Goal: Task Accomplishment & Management: Manage account settings

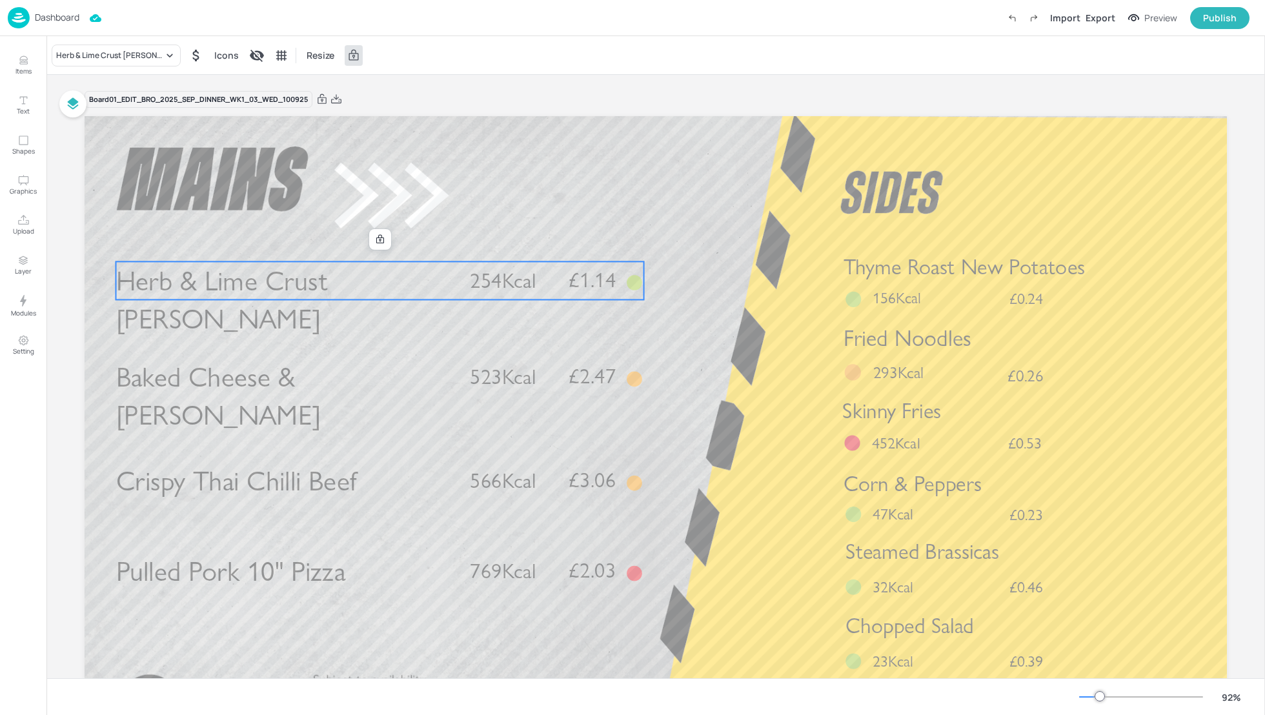
click at [306, 285] on span "Herb & Lime Crust [PERSON_NAME]" at bounding box center [222, 300] width 212 height 72
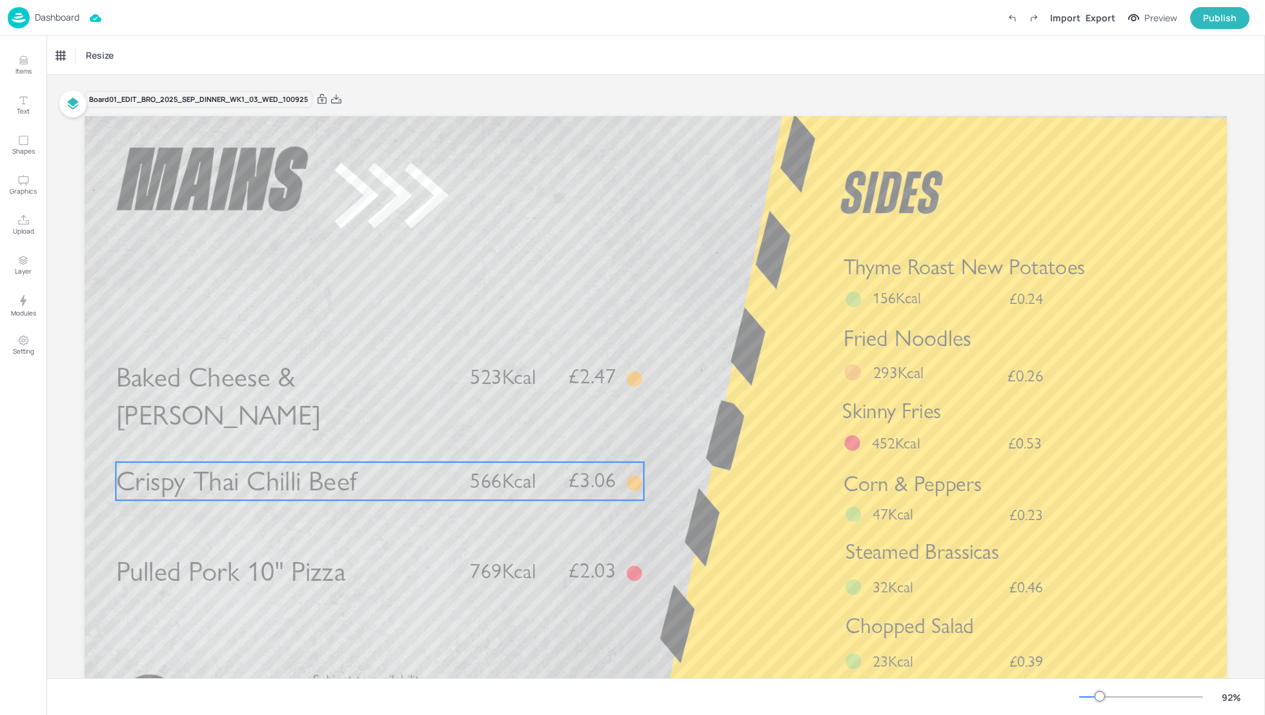
click at [307, 472] on span "Crispy Thai Chilli Beef" at bounding box center [236, 482] width 241 height 34
click at [110, 57] on div "Crispy Thai Chilli Beef" at bounding box center [95, 56] width 78 height 12
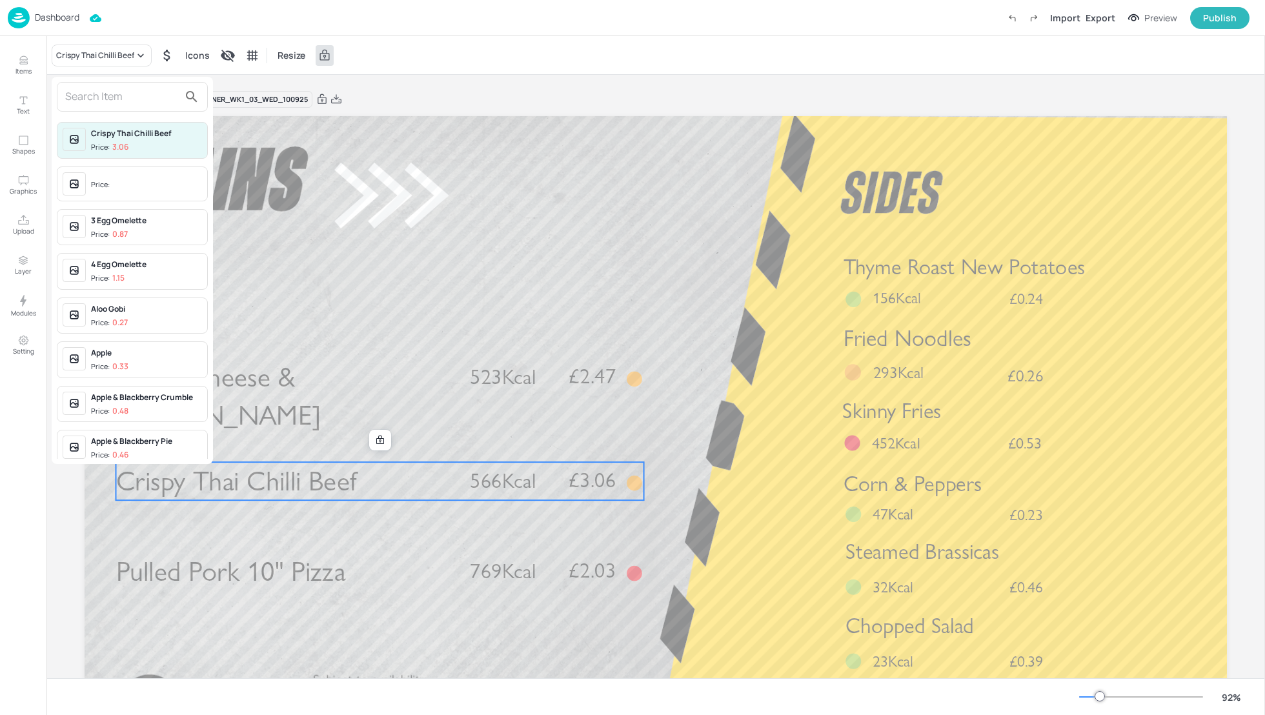
click at [101, 99] on input "text" at bounding box center [122, 97] width 114 height 21
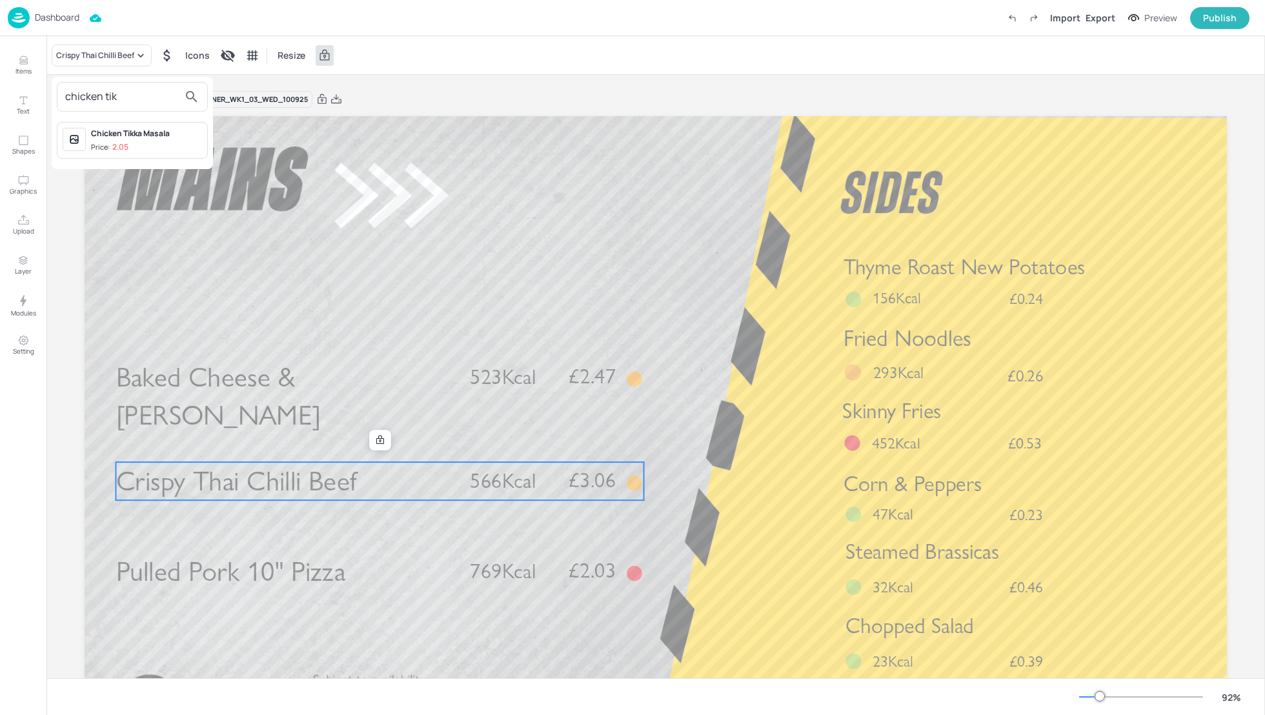
type input "chicken tik"
click at [121, 139] on div "Chicken Tikka Masala Price: 2.05" at bounding box center [146, 140] width 111 height 25
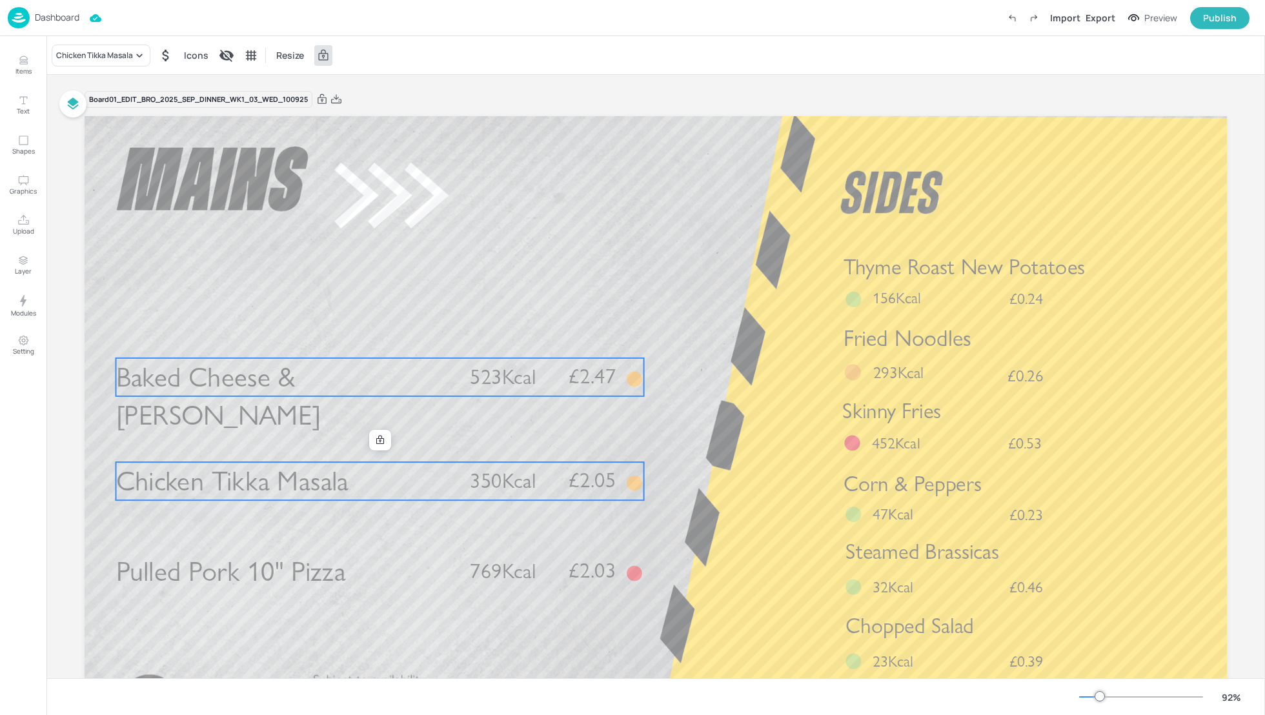
click at [281, 380] on span "Baked Cheese & [PERSON_NAME]" at bounding box center [218, 397] width 205 height 72
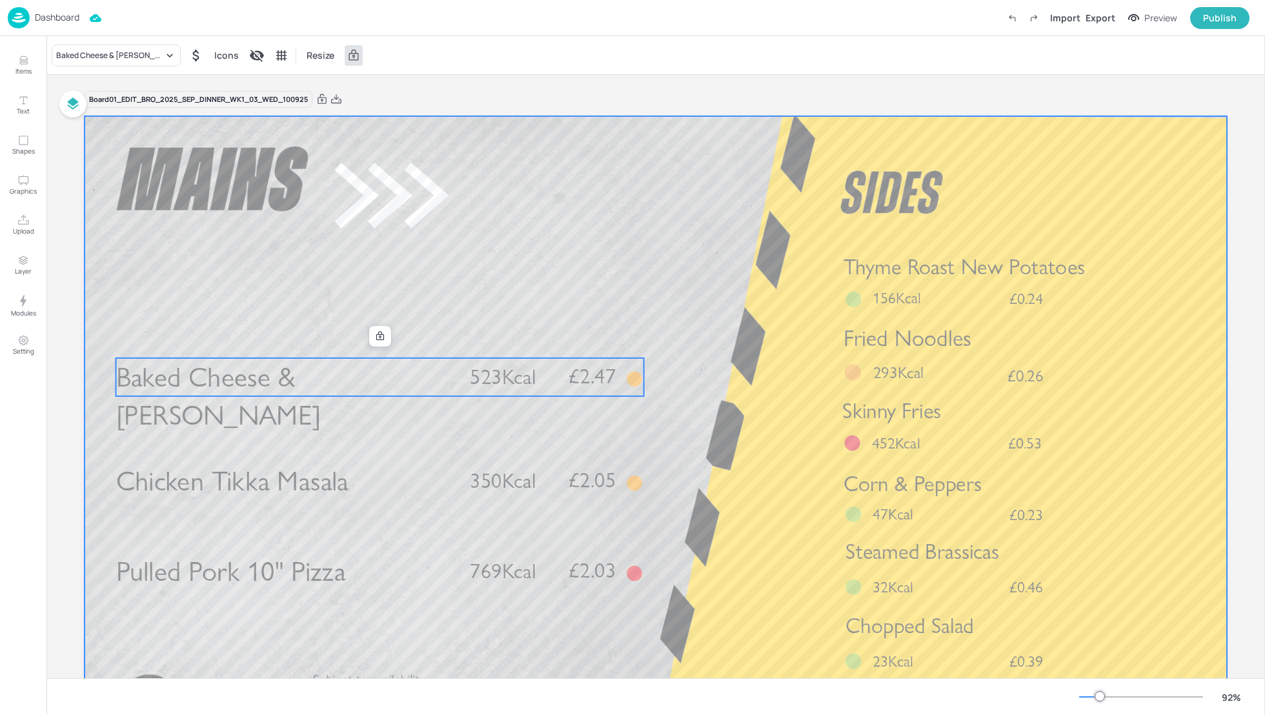
drag, startPoint x: 300, startPoint y: 376, endPoint x: 300, endPoint y: 316, distance: 60.7
click at [300, 116] on div "Chicken Tikka Masala £2.05 350Kcal Pulled Pork 10" Pizza £2.03 769Kcal Baked Ch…" at bounding box center [656, 116] width 1143 height 0
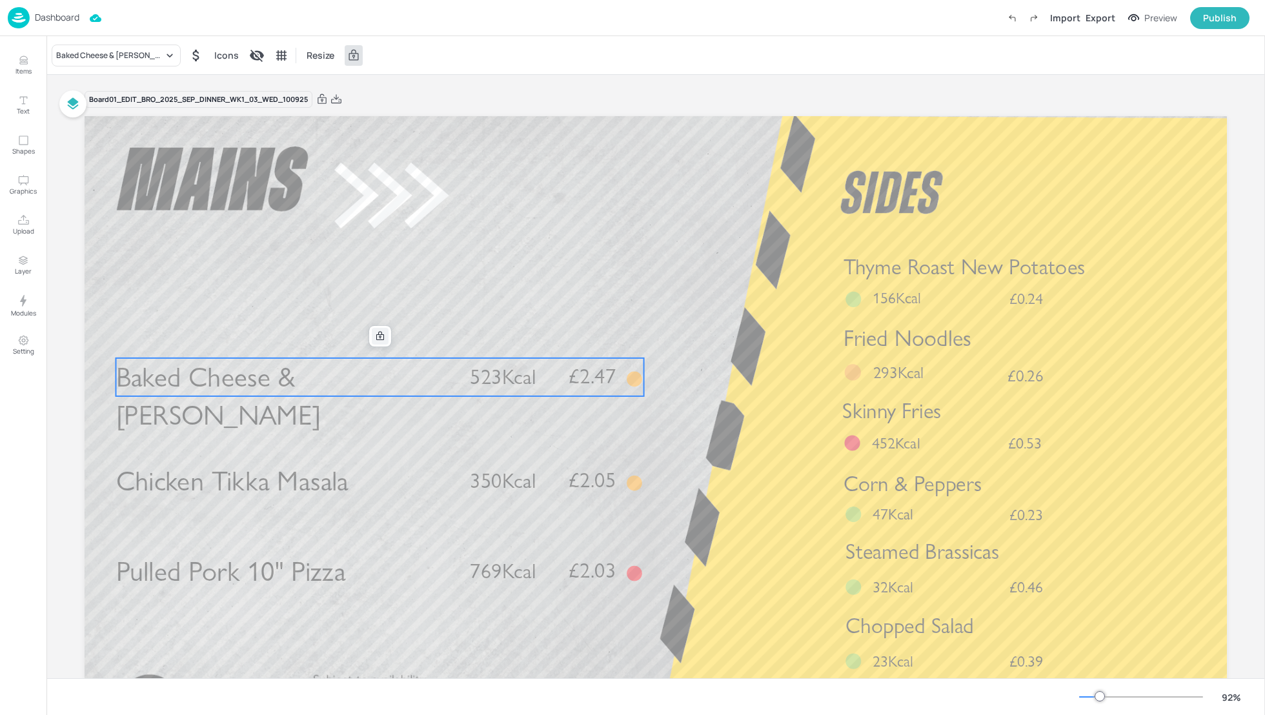
click at [378, 331] on icon at bounding box center [380, 336] width 10 height 10
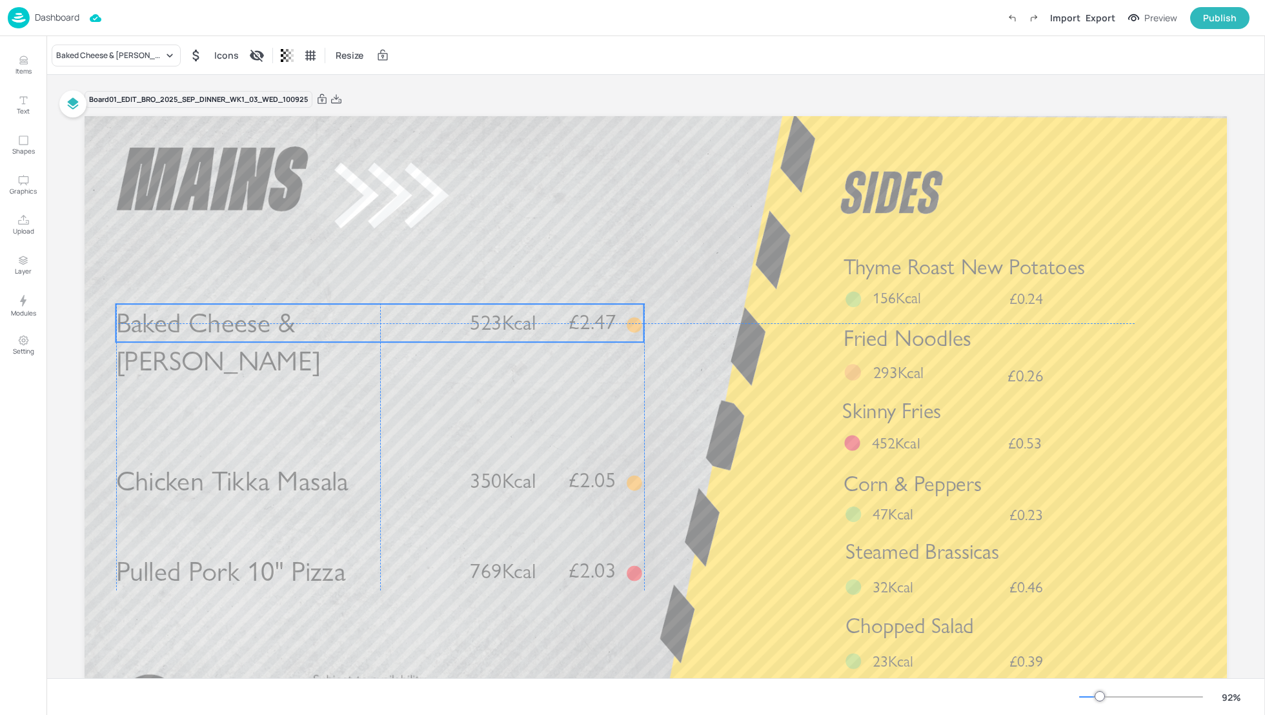
drag, startPoint x: 351, startPoint y: 376, endPoint x: 353, endPoint y: 321, distance: 54.9
click at [321, 321] on span "Baked Cheese & [PERSON_NAME]" at bounding box center [218, 343] width 205 height 72
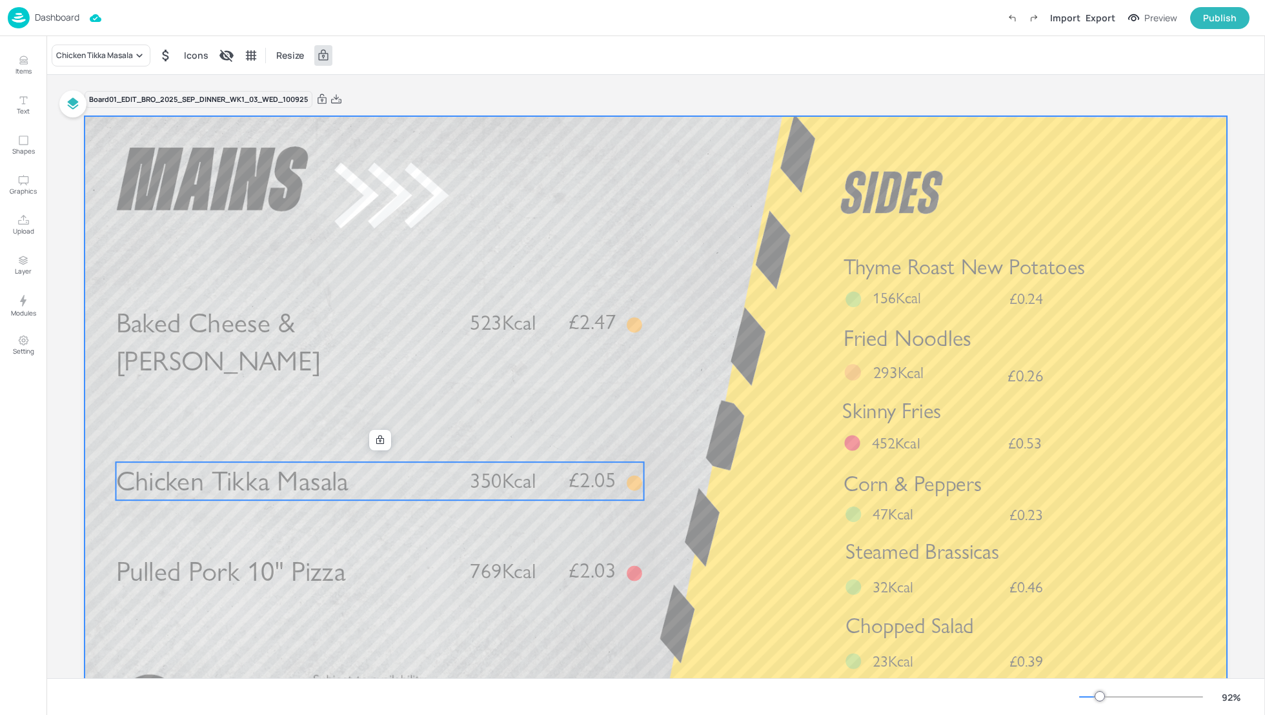
drag, startPoint x: 358, startPoint y: 478, endPoint x: 357, endPoint y: 456, distance: 21.3
click at [357, 116] on div "Chicken Tikka Masala £2.05 350Kcal Pulled Pork 10" Pizza £2.03 769Kcal Baked Ch…" at bounding box center [656, 116] width 1143 height 0
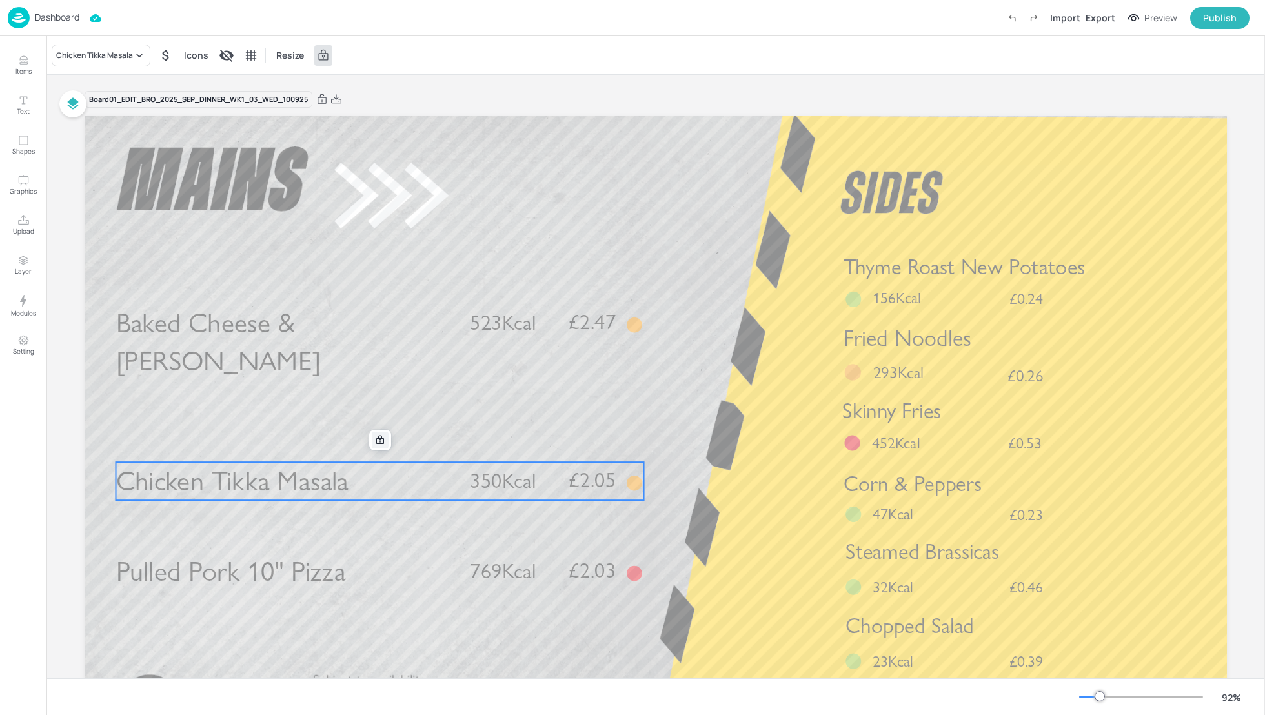
click at [376, 444] on icon at bounding box center [380, 440] width 8 height 9
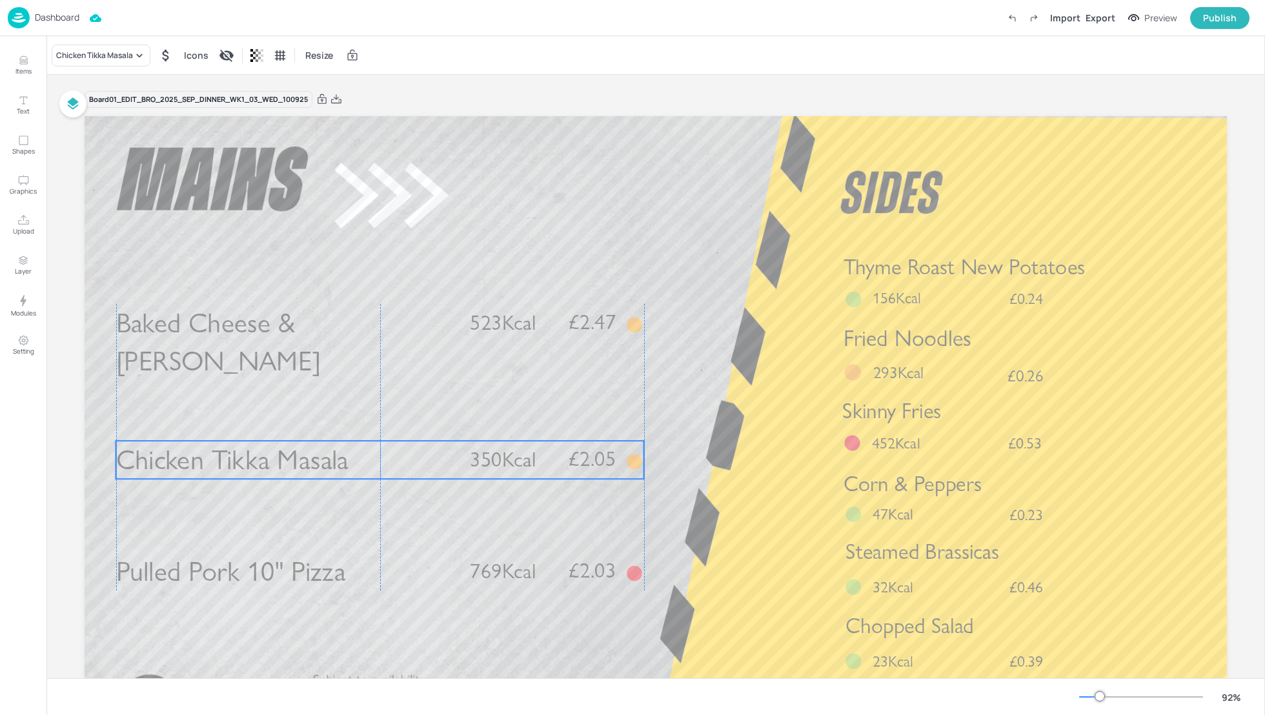
drag, startPoint x: 367, startPoint y: 478, endPoint x: 367, endPoint y: 456, distance: 21.3
click at [367, 456] on p "Chicken Tikka Masala" at bounding box center [285, 460] width 338 height 38
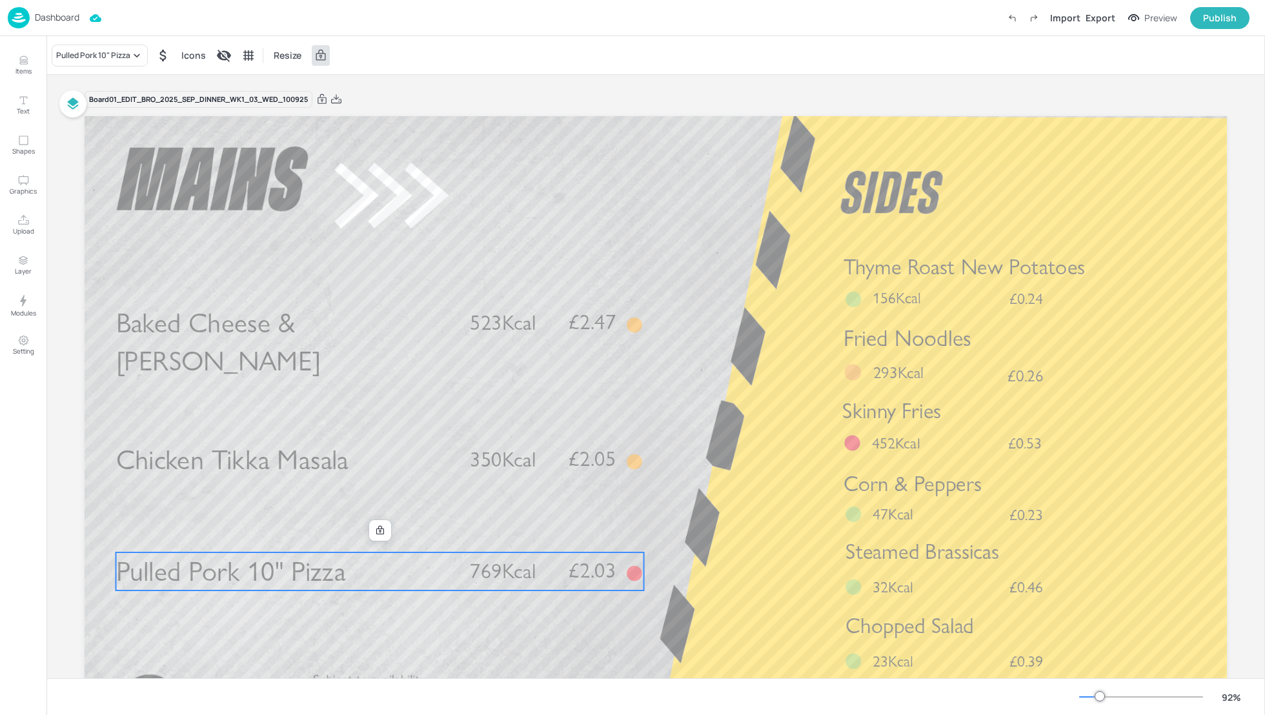
drag, startPoint x: 389, startPoint y: 560, endPoint x: 389, endPoint y: 552, distance: 8.4
click at [389, 116] on div "Chicken Tikka Masala £2.05 350Kcal Pulled Pork 10" Pizza £2.03 769Kcal Baked Ch…" at bounding box center [656, 116] width 1143 height 0
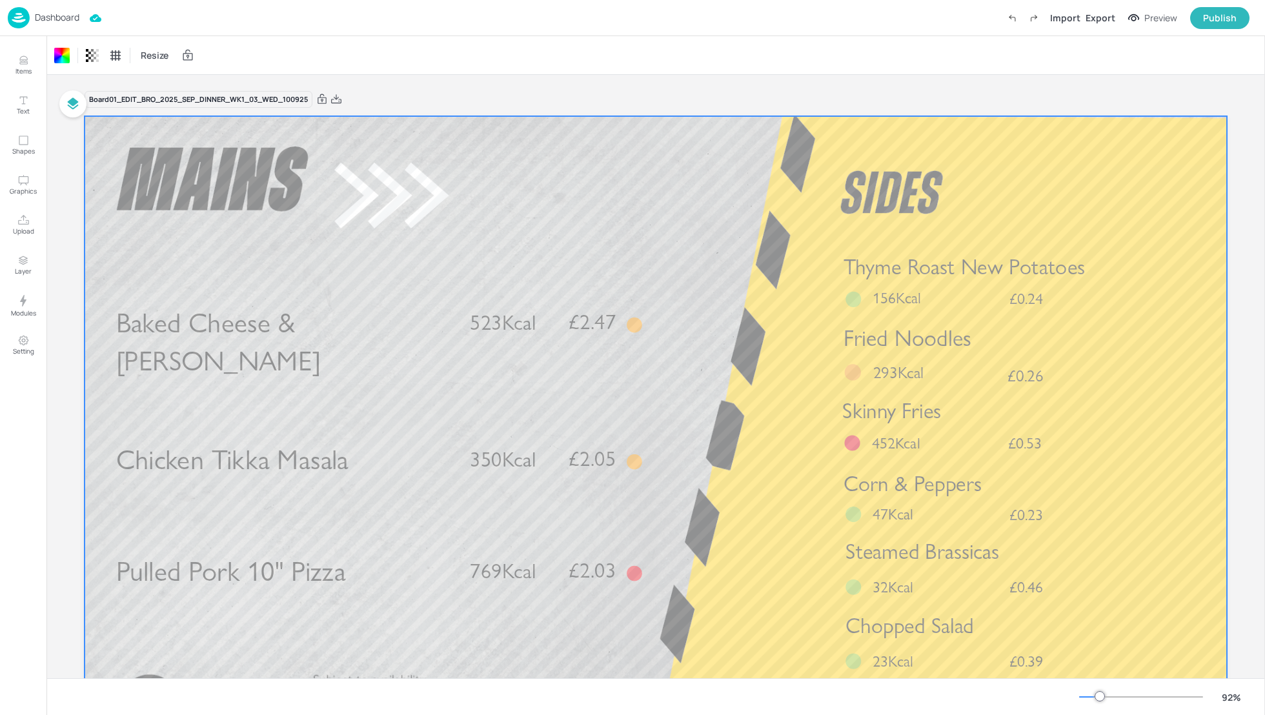
scroll to position [34, 0]
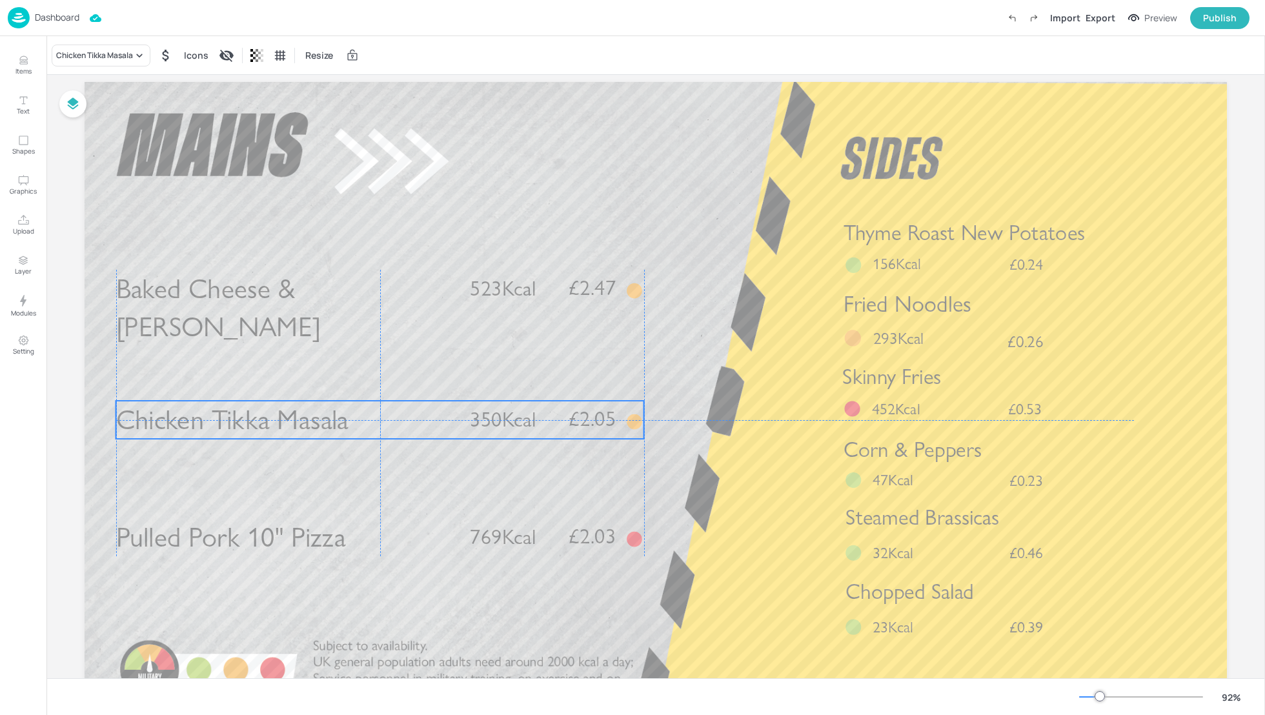
click at [499, 420] on span "350Kcal" at bounding box center [503, 419] width 66 height 25
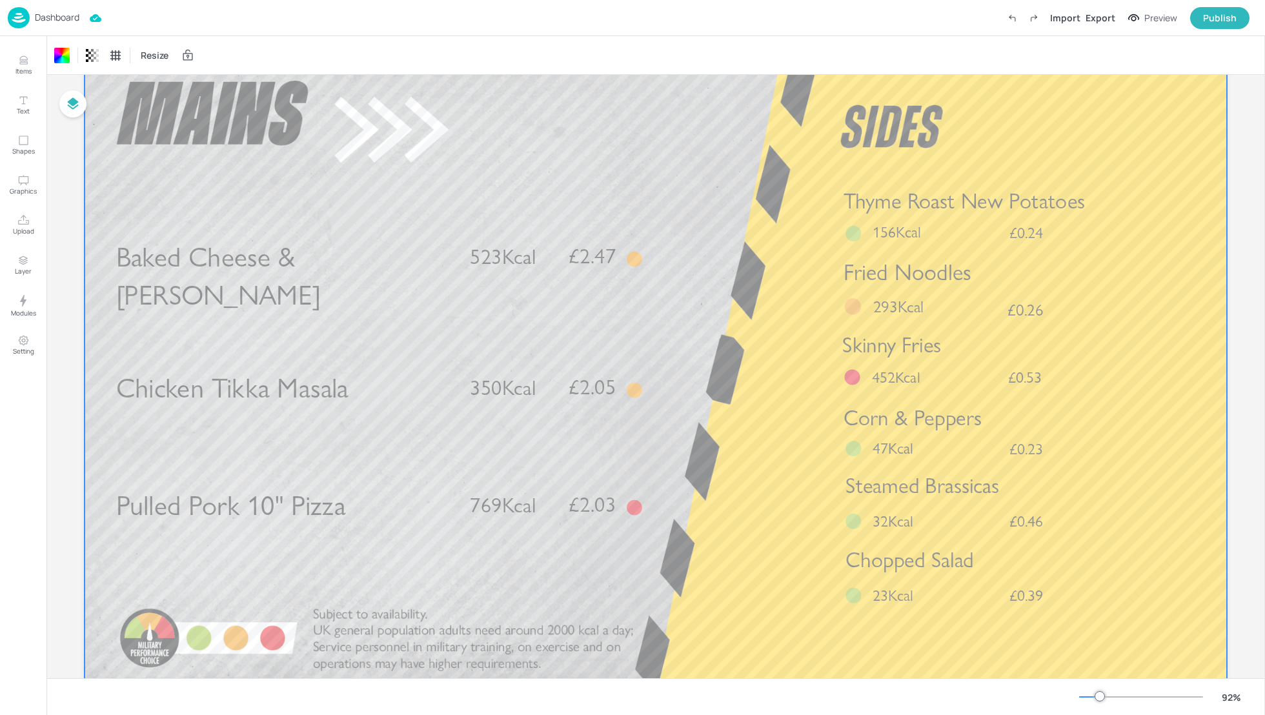
scroll to position [68, 0]
click at [879, 309] on span "293Kcal" at bounding box center [899, 304] width 50 height 20
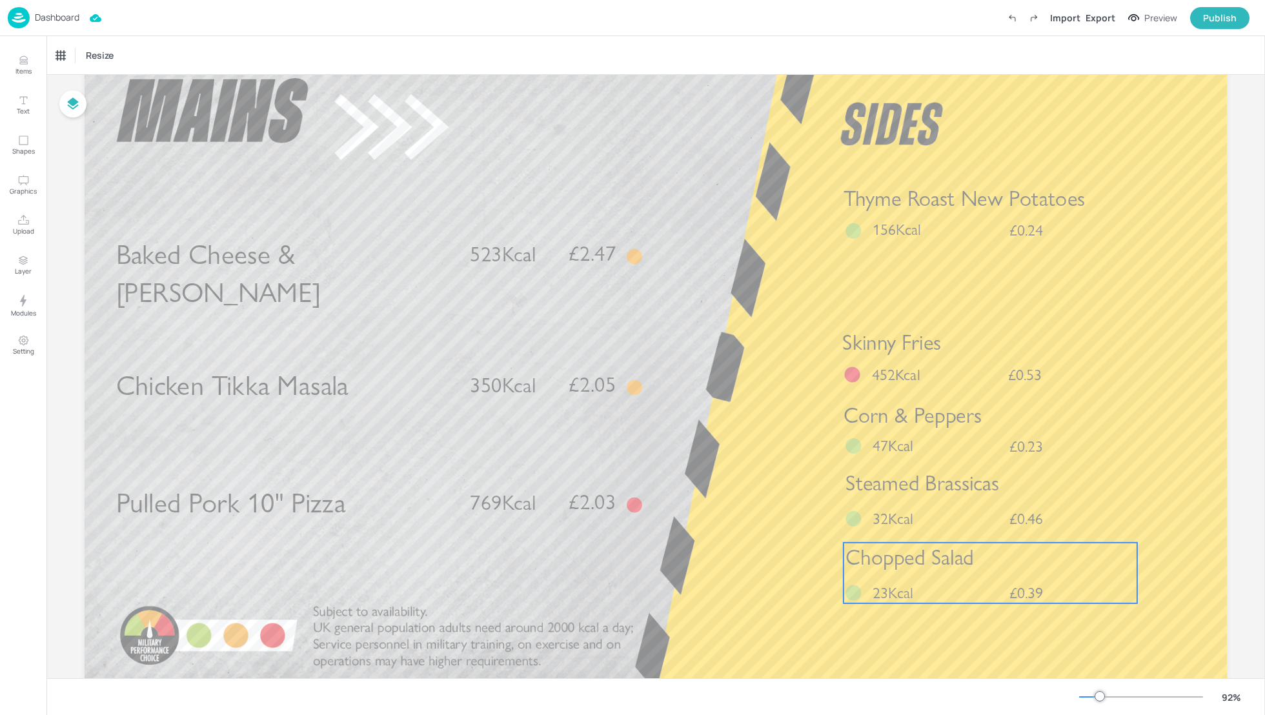
click at [913, 575] on div "Chopped Salad £0.39 23Kcal" at bounding box center [991, 573] width 294 height 61
click at [985, 522] on icon at bounding box center [990, 521] width 10 height 10
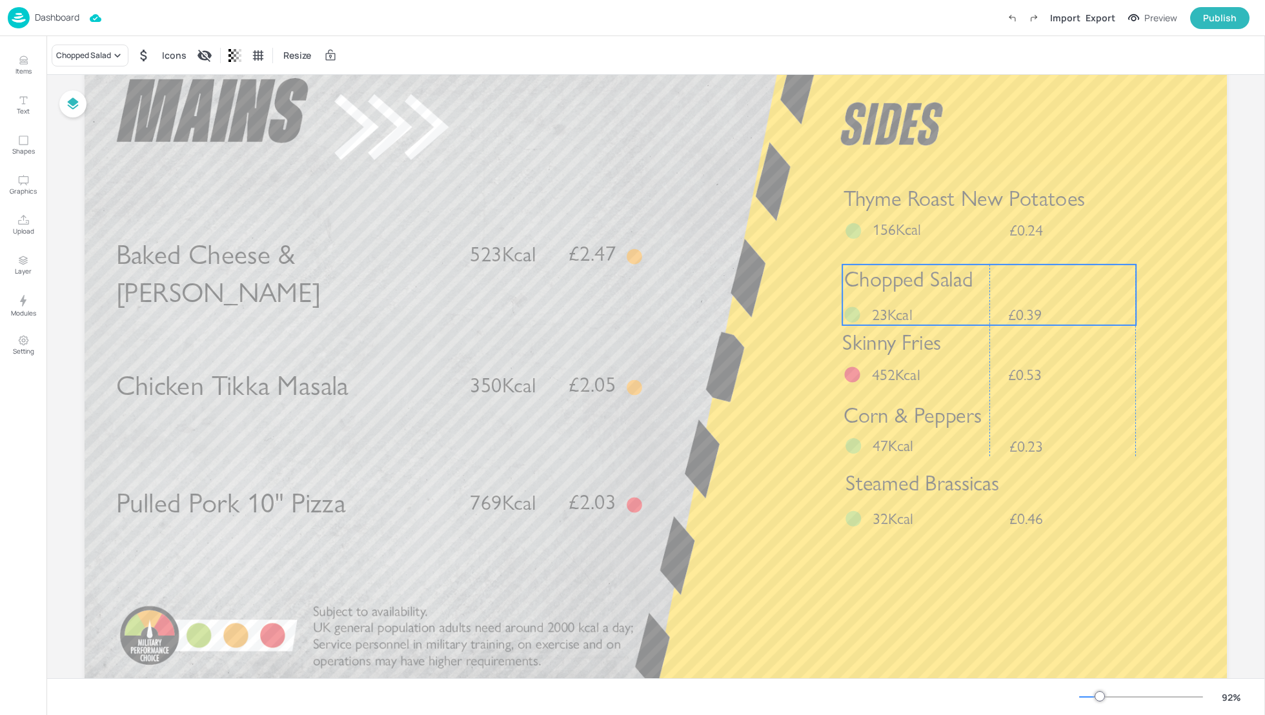
drag, startPoint x: 992, startPoint y: 570, endPoint x: 987, endPoint y: 291, distance: 279.0
click at [988, 291] on p "Chopped Salad" at bounding box center [991, 280] width 292 height 30
drag, startPoint x: 987, startPoint y: 291, endPoint x: 987, endPoint y: 281, distance: 10.3
click at [987, 281] on p "Chopped Salad" at bounding box center [992, 270] width 292 height 30
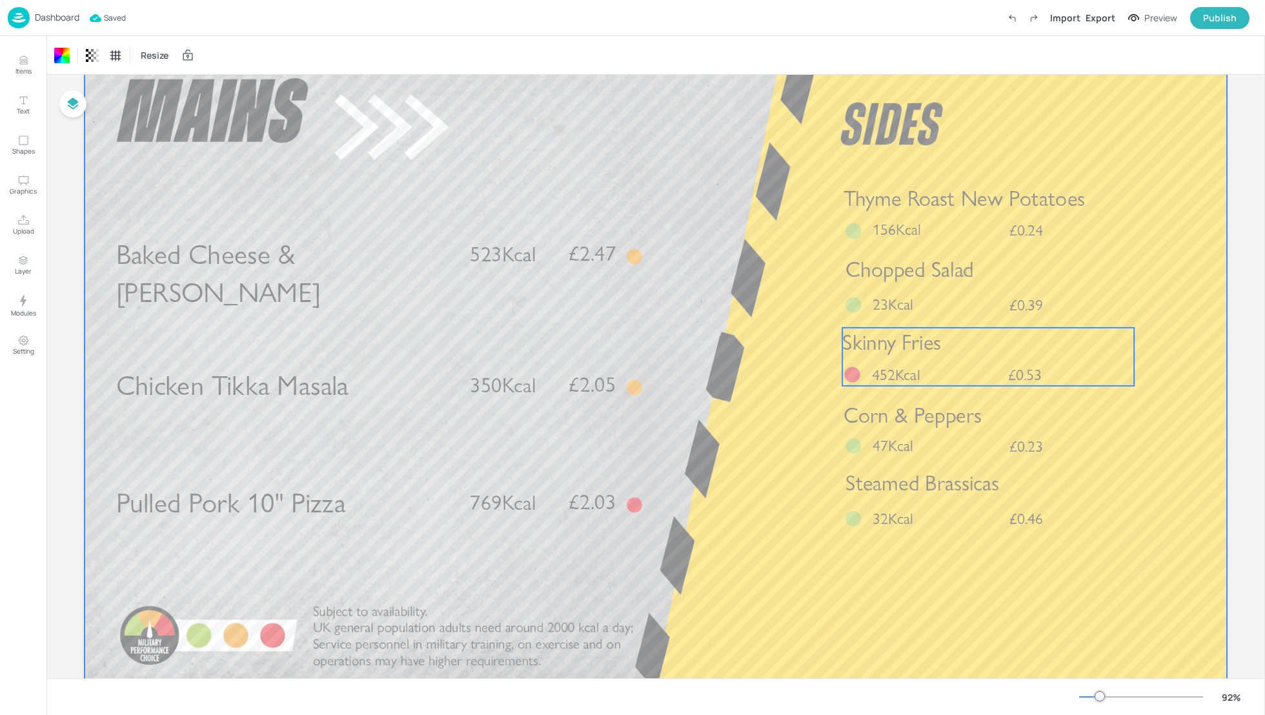
click at [904, 352] on span "Skinny Fries" at bounding box center [892, 343] width 99 height 26
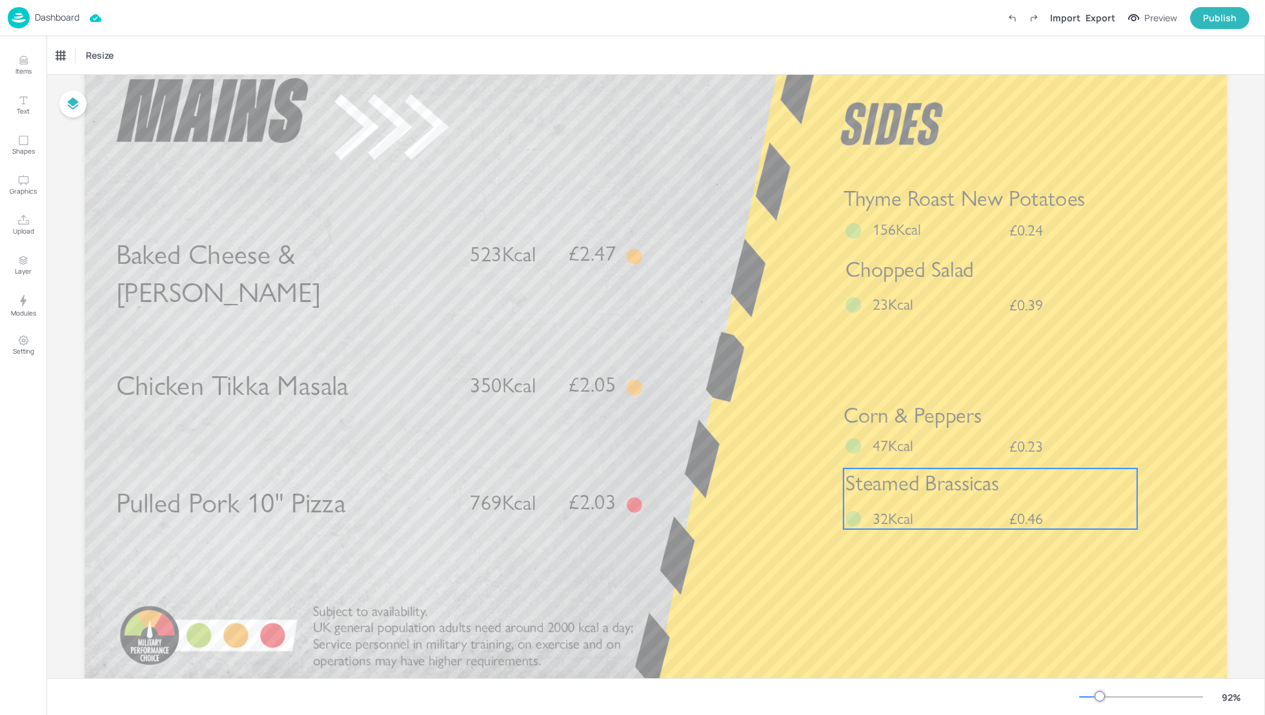
click at [907, 491] on span "Steamed Brassicas" at bounding box center [923, 484] width 154 height 26
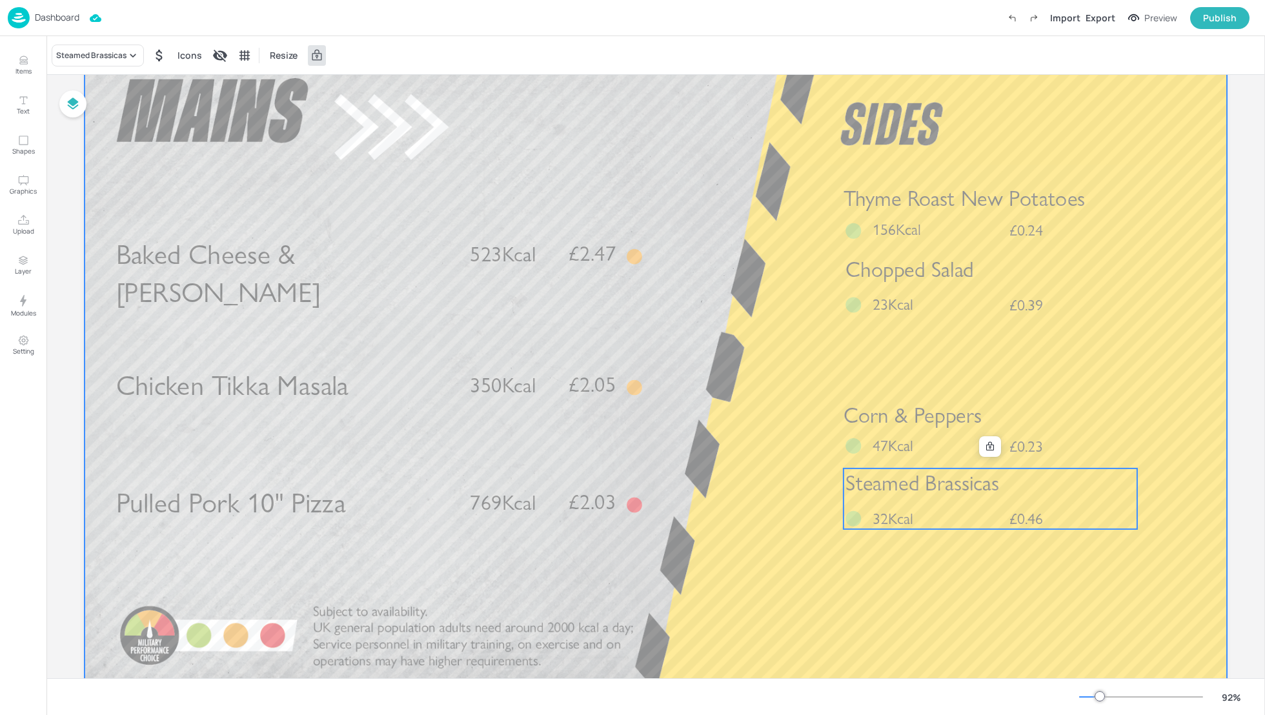
drag, startPoint x: 919, startPoint y: 492, endPoint x: 916, endPoint y: 363, distance: 128.5
click at [916, 48] on div "Chicken Tikka Masala £2.05 350Kcal Pulled Pork 10" Pizza £2.03 769Kcal Baked Ch…" at bounding box center [656, 48] width 1143 height 0
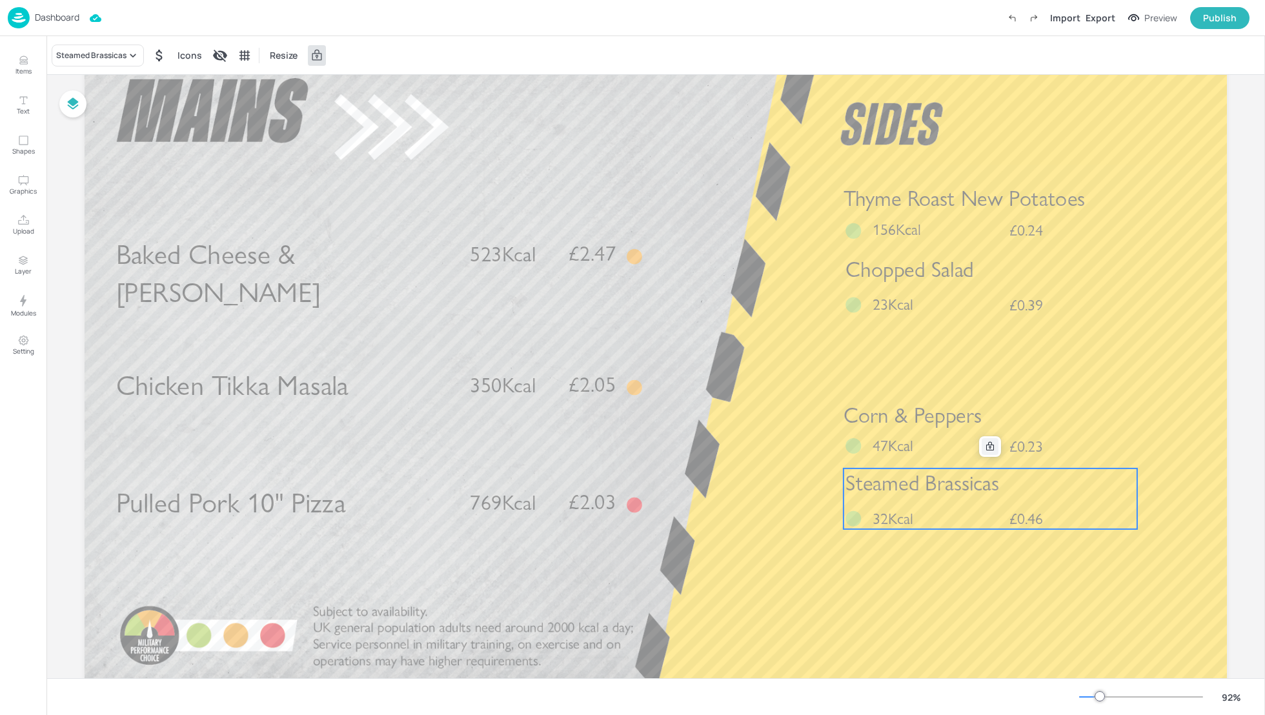
click at [990, 451] on div at bounding box center [990, 446] width 17 height 17
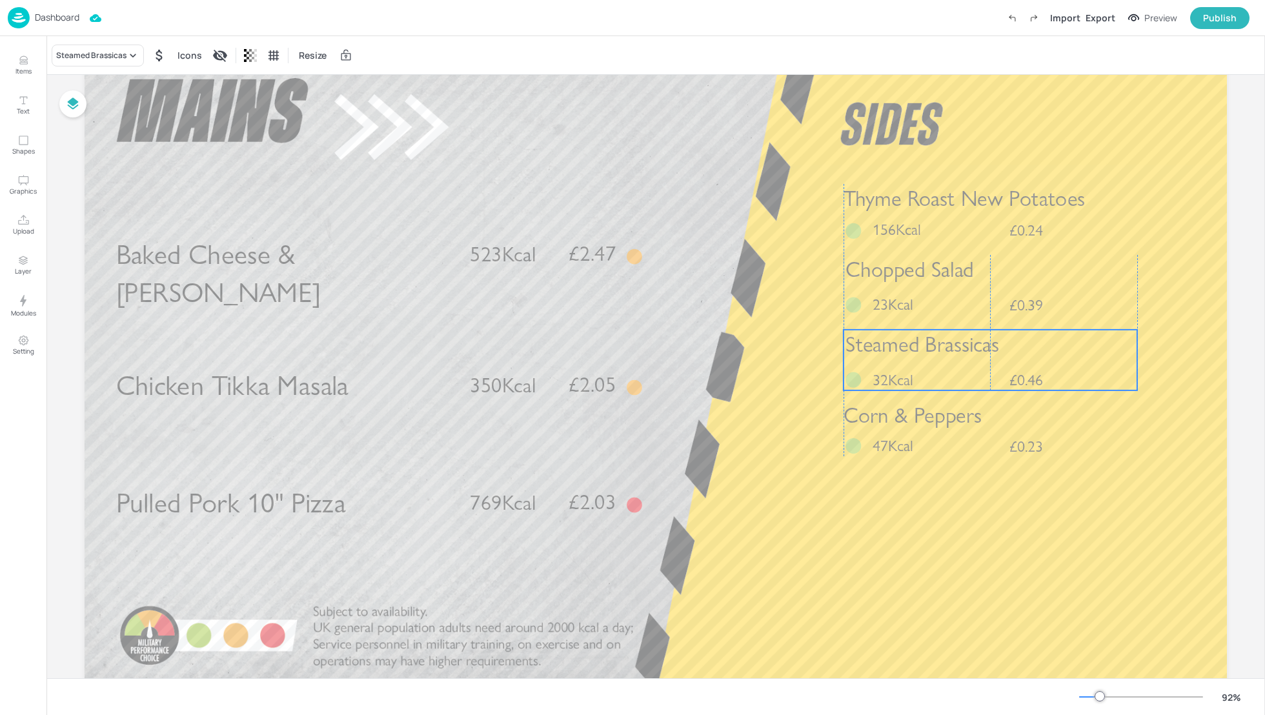
drag, startPoint x: 985, startPoint y: 506, endPoint x: 985, endPoint y: 367, distance: 138.8
click at [985, 367] on div "Steamed Brassicas £0.46 32Kcal" at bounding box center [991, 360] width 294 height 61
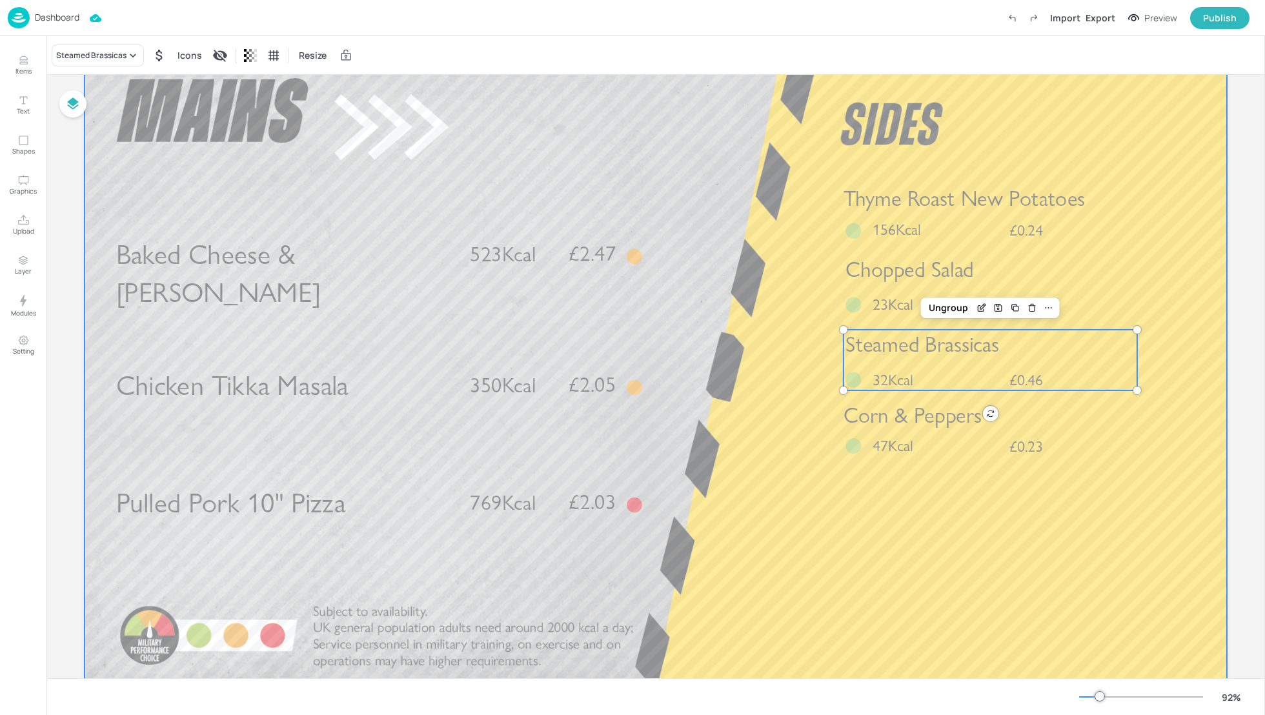
click at [787, 427] on div at bounding box center [656, 369] width 1143 height 643
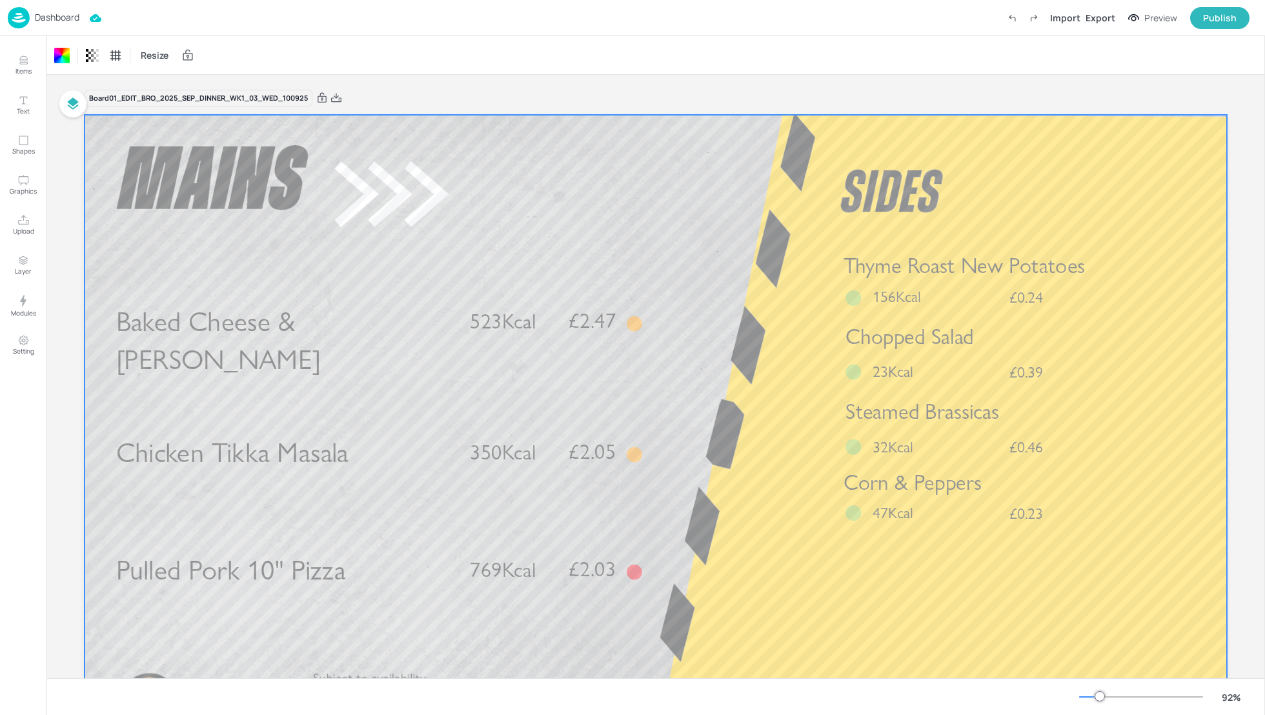
scroll to position [0, 0]
click at [1096, 23] on div "Export" at bounding box center [1101, 18] width 30 height 14
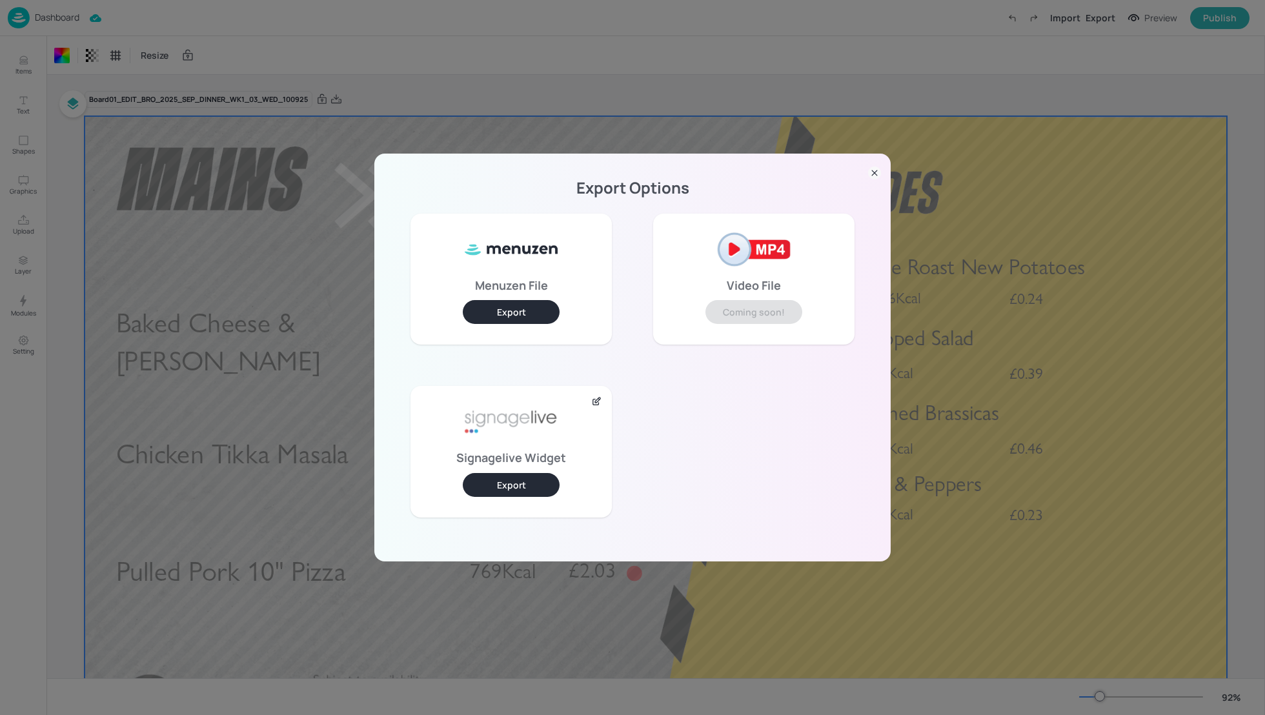
click at [520, 486] on button "Export" at bounding box center [511, 485] width 97 height 24
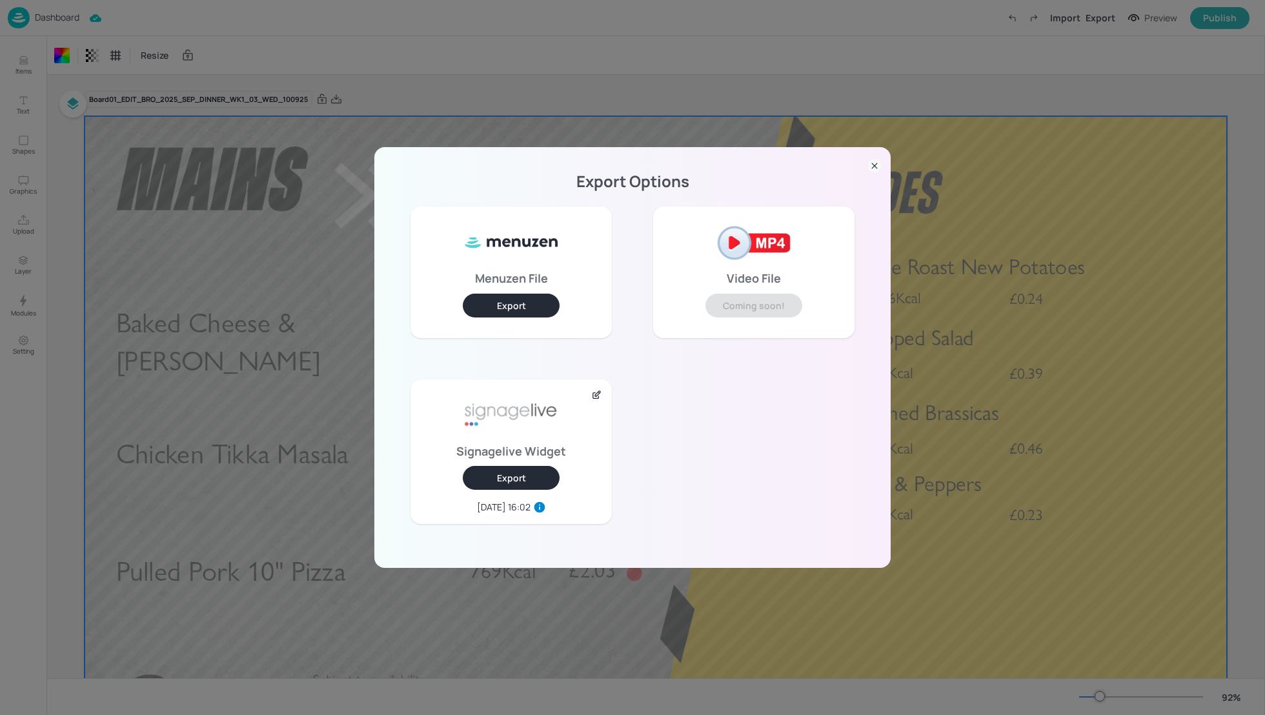
click at [875, 167] on icon at bounding box center [874, 165] width 13 height 13
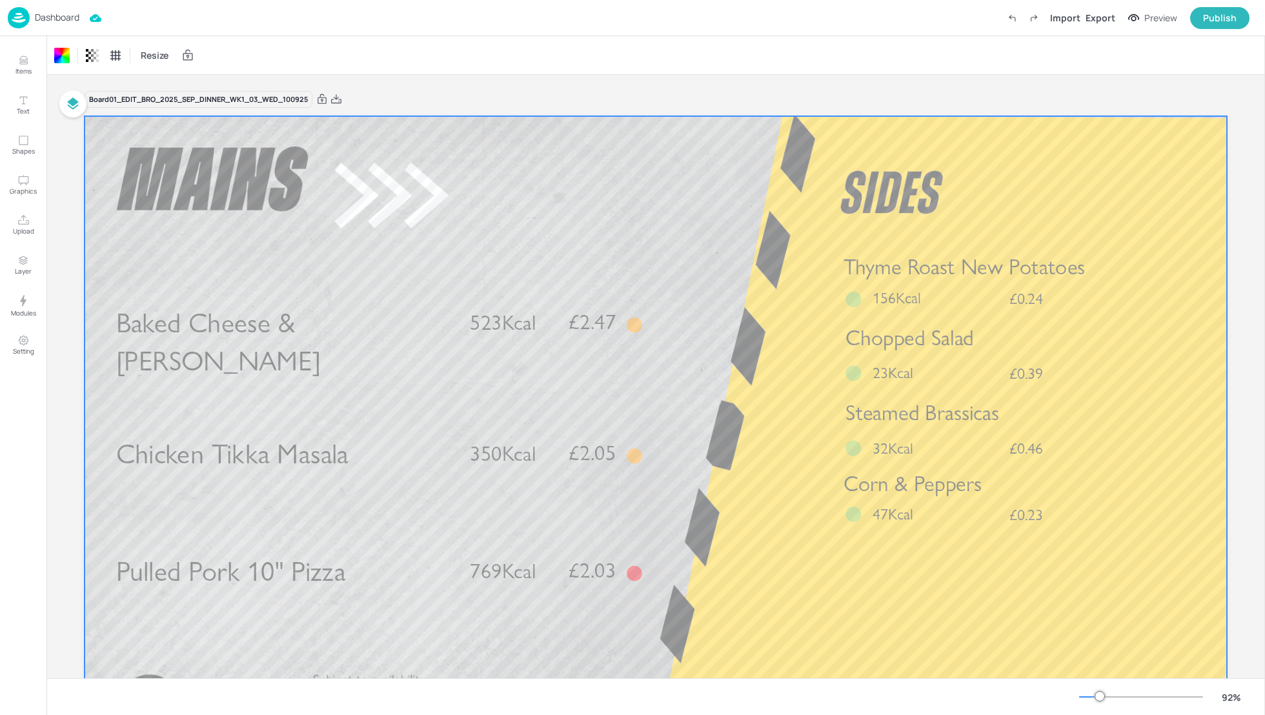
click at [54, 14] on p "Dashboard" at bounding box center [57, 17] width 45 height 9
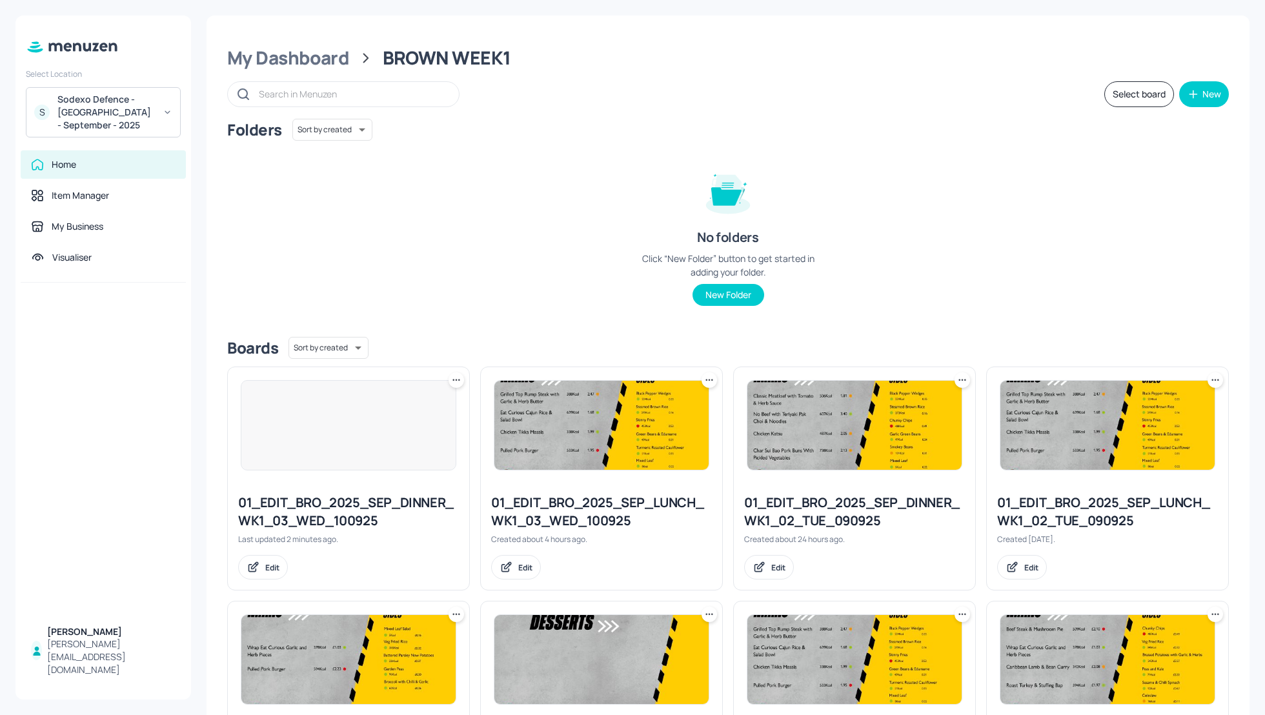
click at [1004, 175] on div "Folders Sort by created id ​ No folders Click “New Folder” button to get starte…" at bounding box center [728, 223] width 1002 height 208
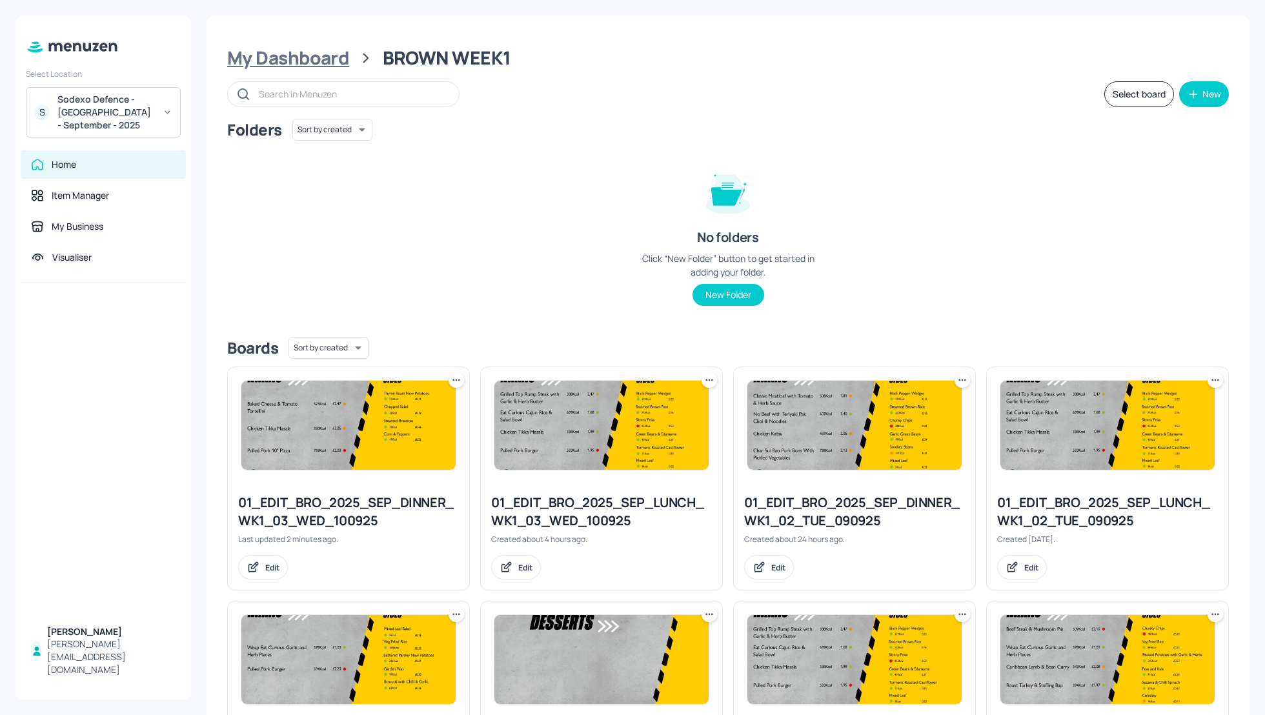
click at [288, 65] on div "My Dashboard" at bounding box center [288, 57] width 122 height 23
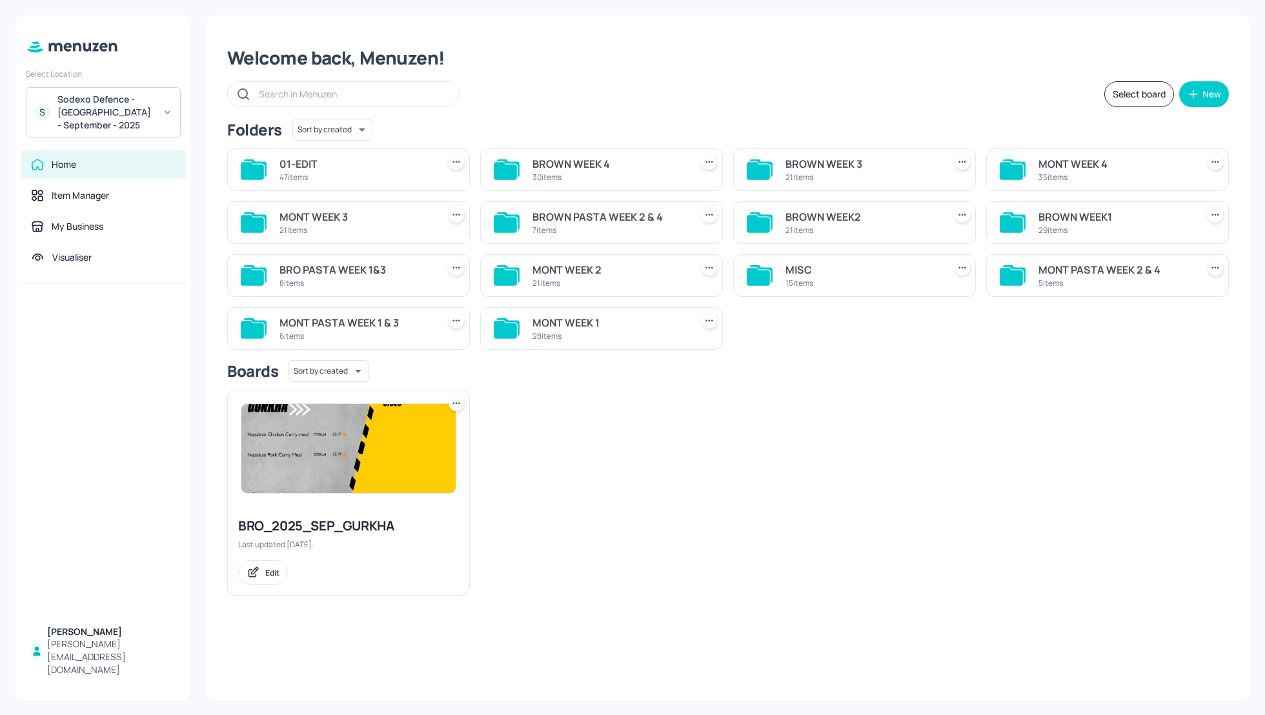
click at [839, 215] on div "BROWN WEEK2" at bounding box center [863, 216] width 154 height 15
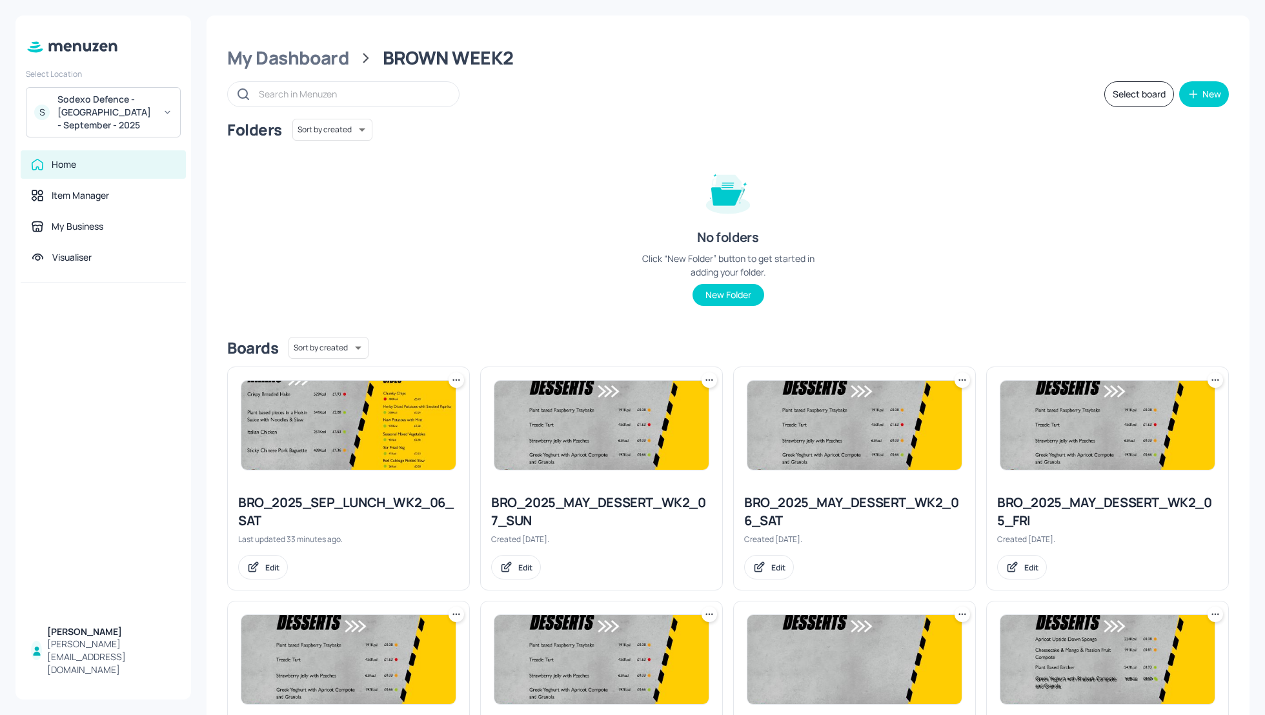
click at [1129, 217] on div "Folders Sort by created id ​ No folders Click “New Folder” button to get starte…" at bounding box center [728, 223] width 1002 height 208
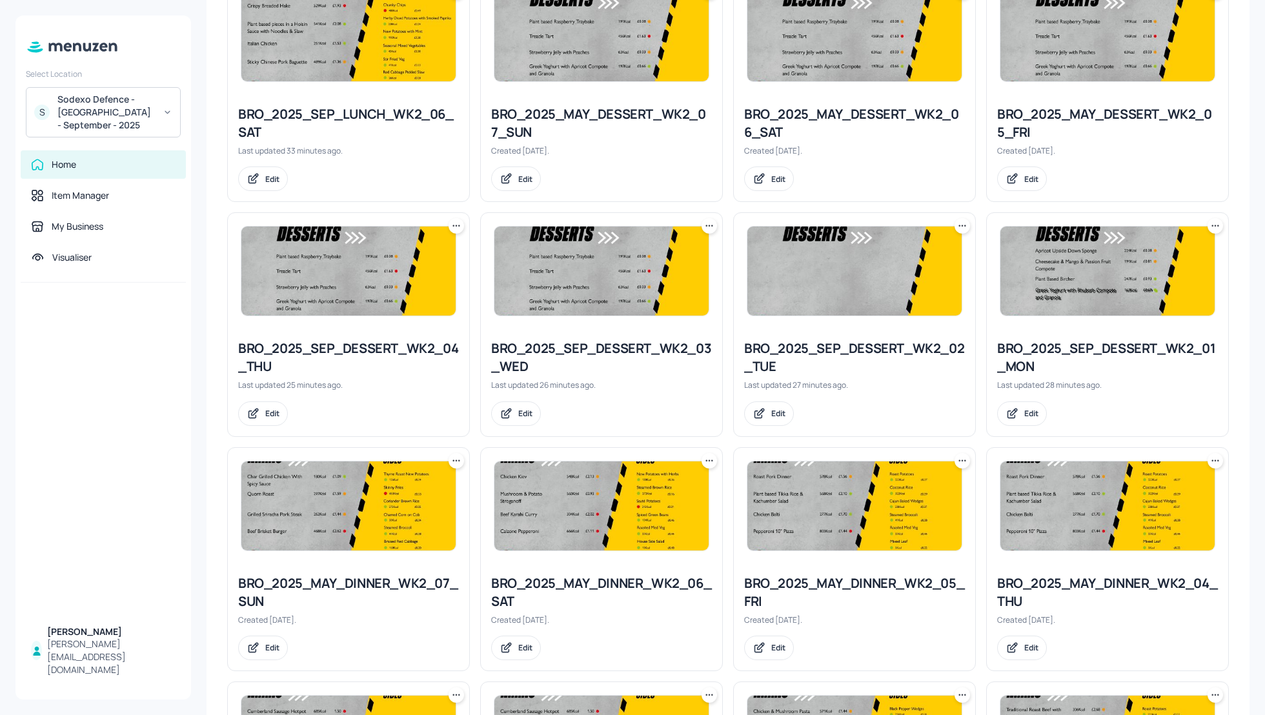
scroll to position [413, 0]
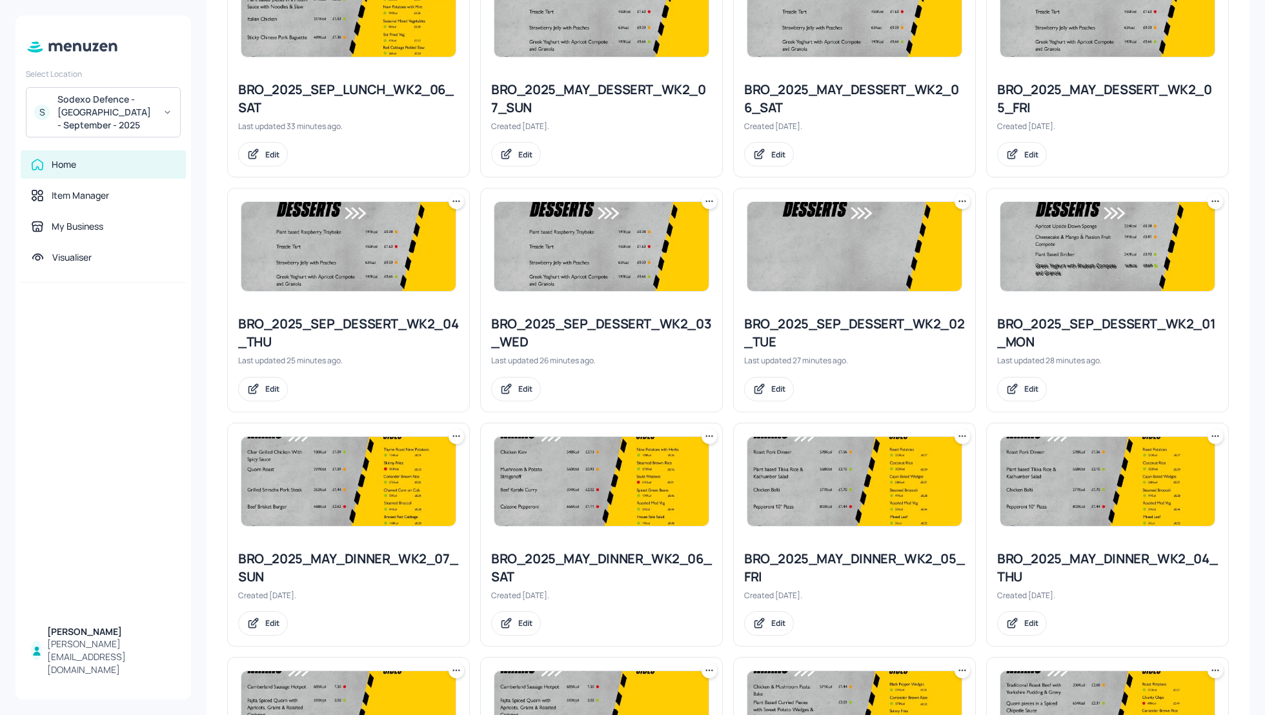
click at [1252, 249] on div "My Dashboard BROWN WEEK2 Select board New Folders Sort by created id ​ No folde…" at bounding box center [728, 357] width 1074 height 715
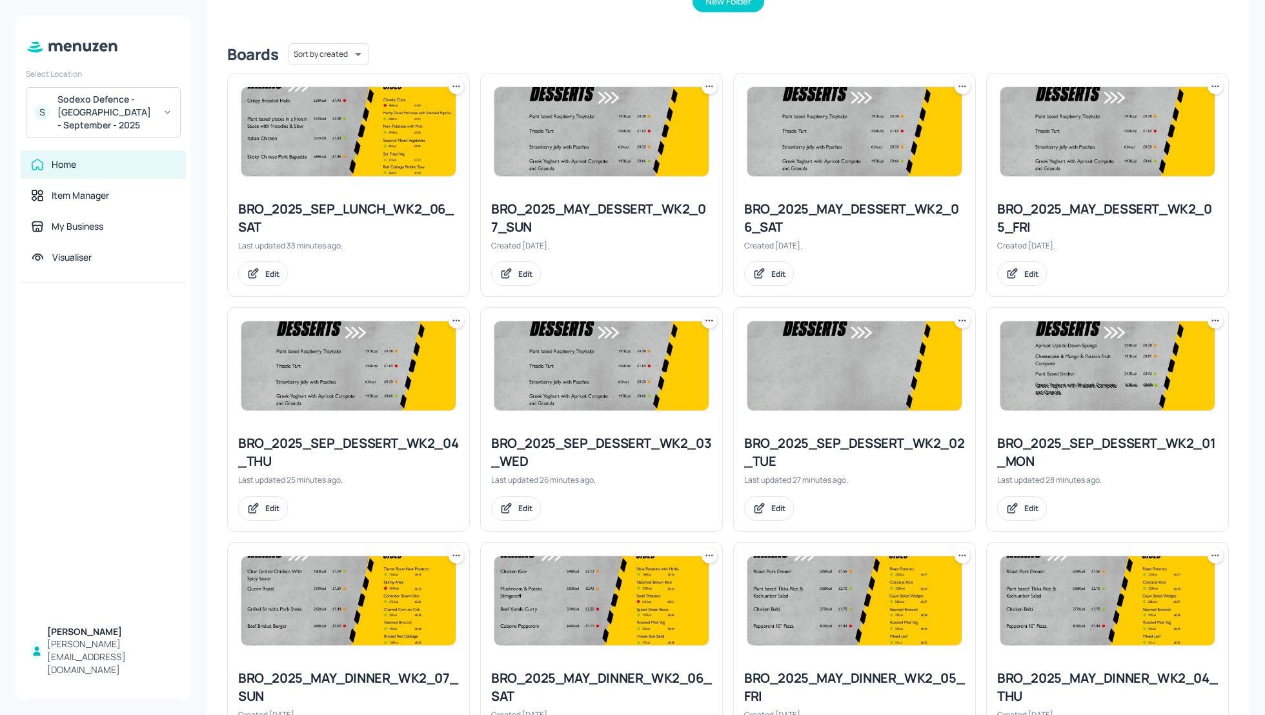
scroll to position [241, 0]
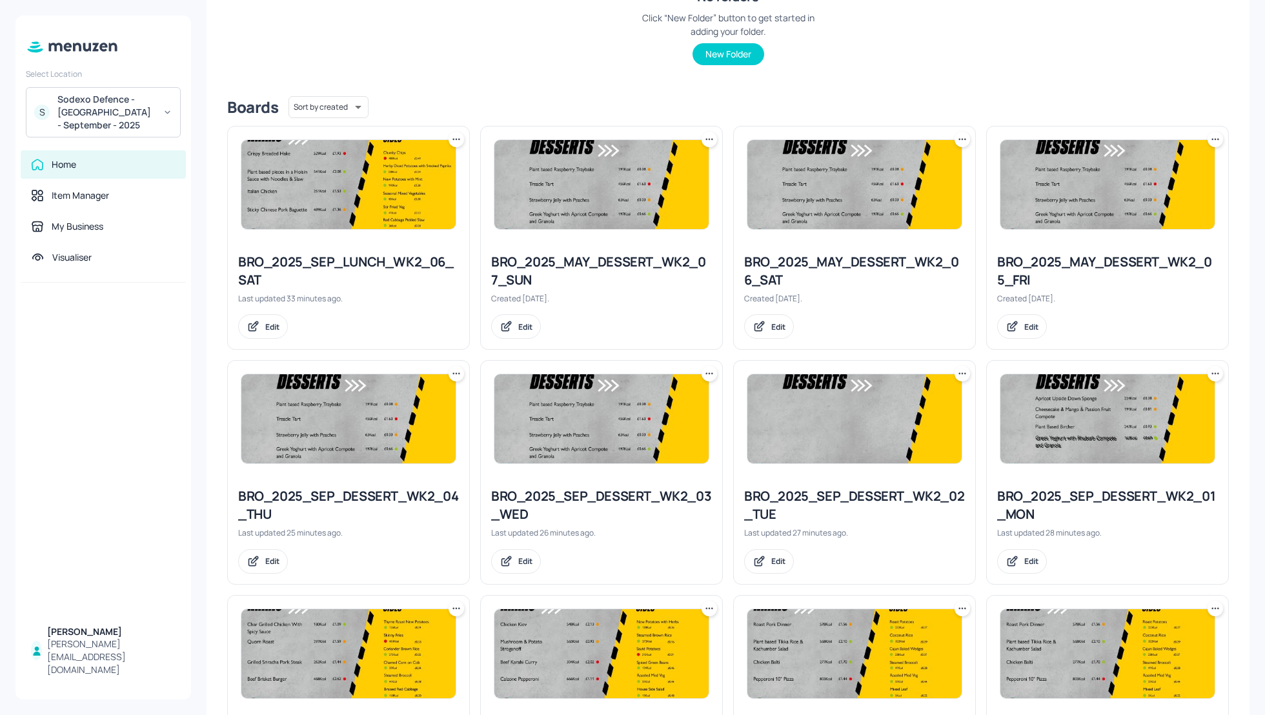
click at [1220, 139] on div at bounding box center [1107, 185] width 241 height 116
click at [1210, 136] on icon at bounding box center [1215, 139] width 13 height 13
click at [1152, 165] on p "Rename" at bounding box center [1146, 165] width 30 height 12
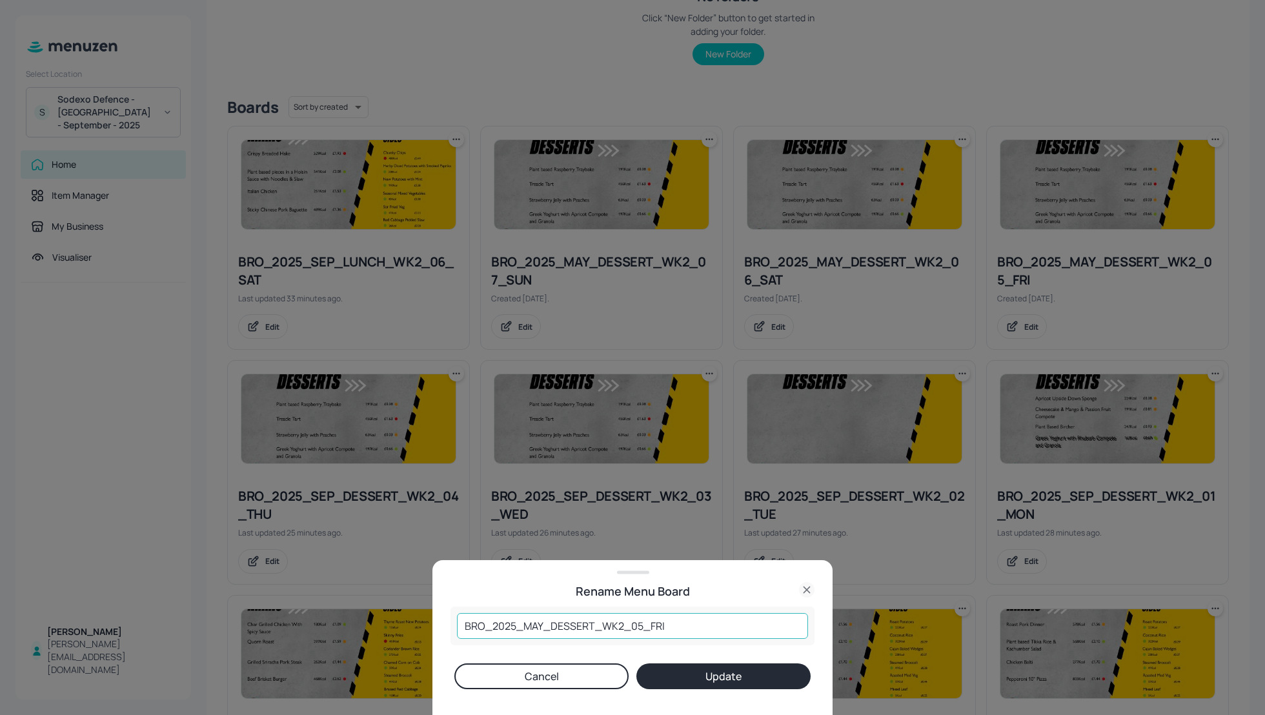
click at [541, 628] on input "BRO_2025_MAY_DESSERT_WK2_05_FRI" at bounding box center [632, 626] width 351 height 26
type input "BRO_2025_SEP_DESSERT_WK2_05_FRI"
click at [674, 680] on button "Update" at bounding box center [724, 677] width 174 height 26
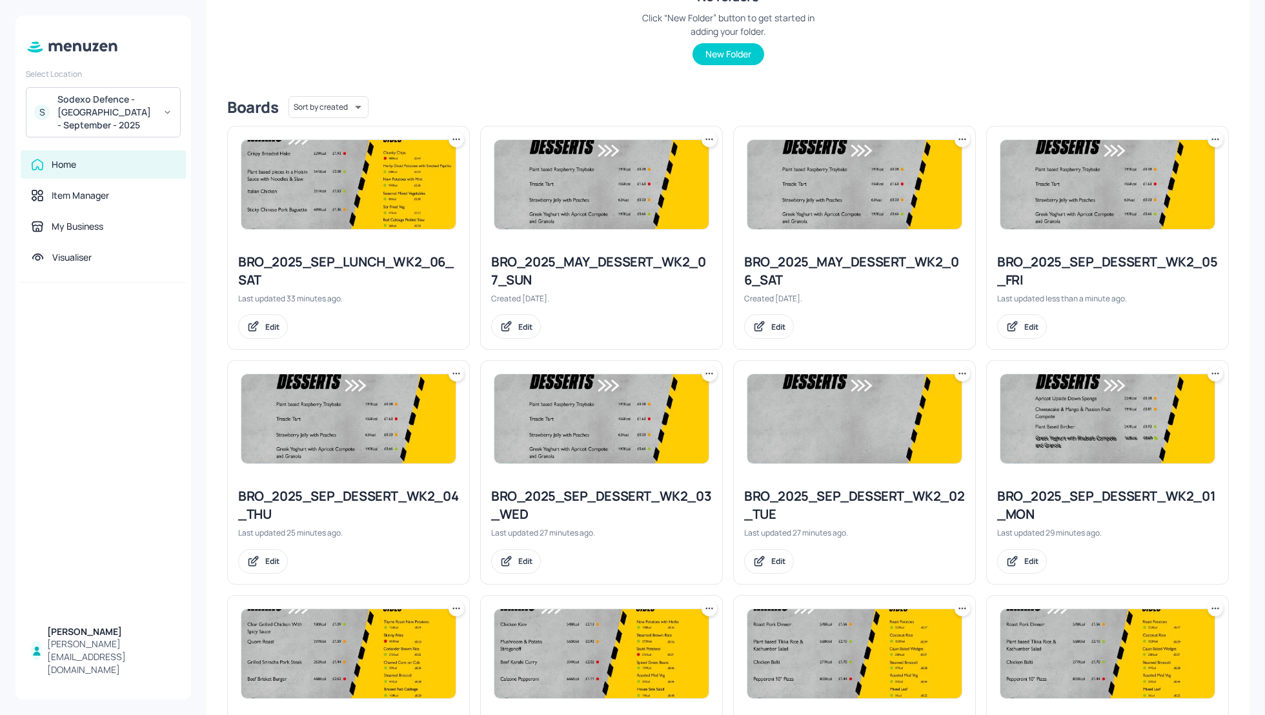
click at [1085, 263] on div "BRO_2025_SEP_DESSERT_WK2_05_FRI" at bounding box center [1108, 271] width 221 height 36
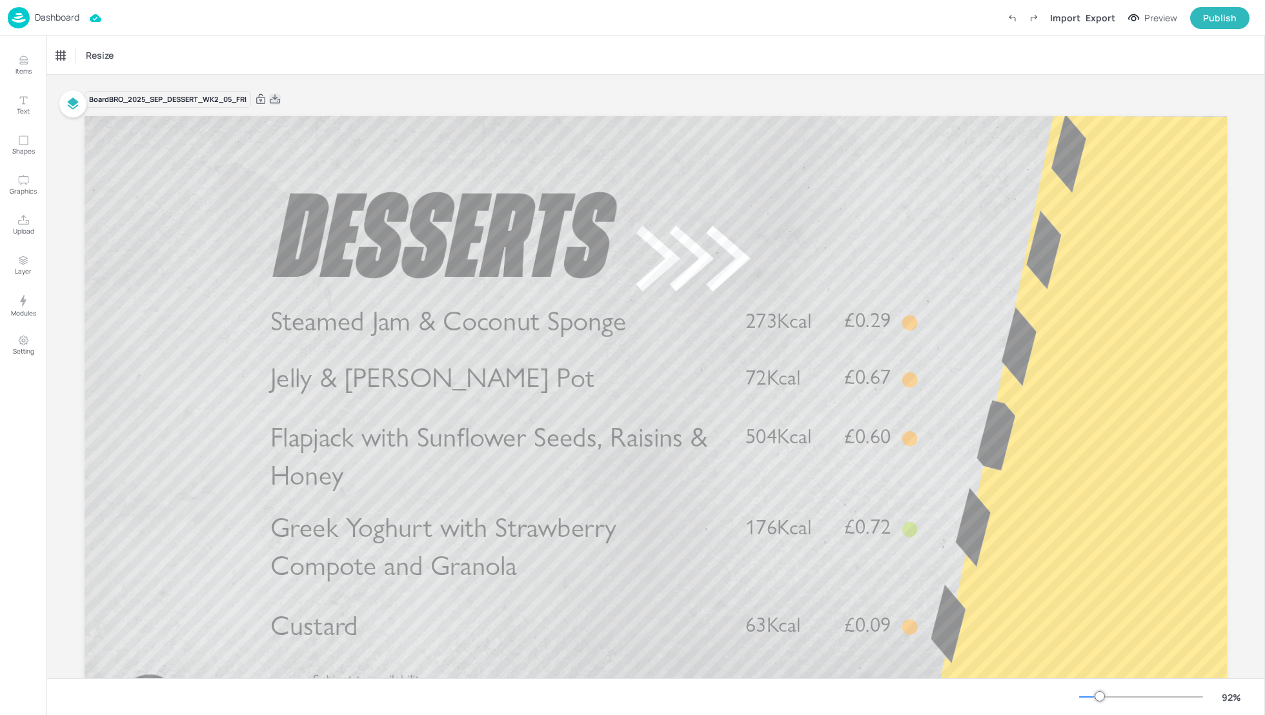
click at [274, 97] on icon at bounding box center [275, 98] width 10 height 9
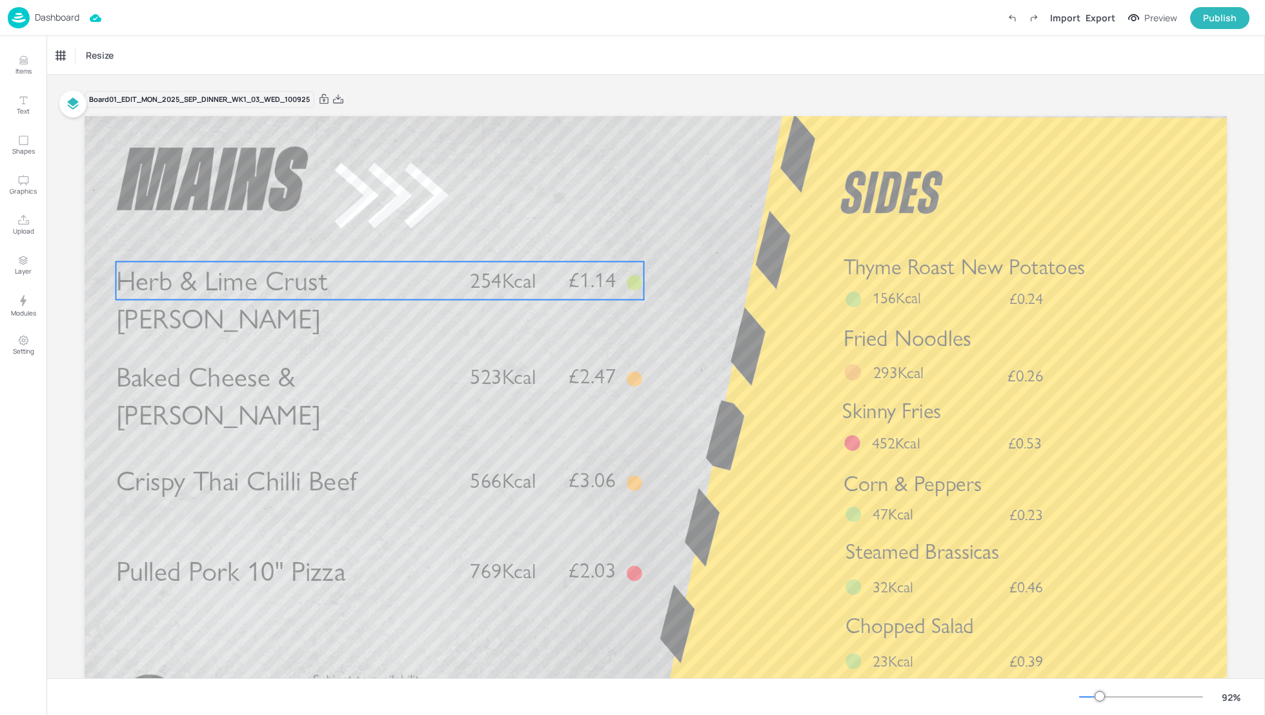
click at [328, 280] on span "Herb & Lime Crust Pollock" at bounding box center [222, 300] width 212 height 72
click at [125, 57] on div "Herb & Lime Crust Pollock" at bounding box center [109, 56] width 107 height 12
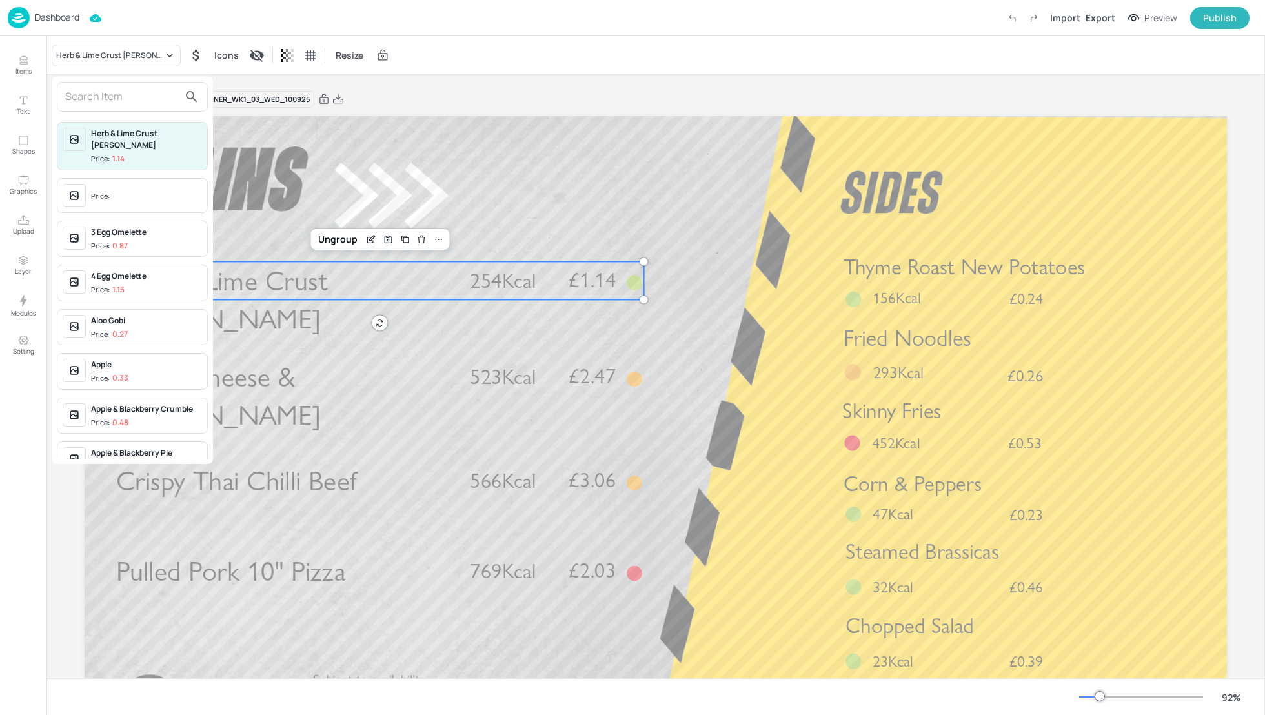
click at [115, 99] on input "text" at bounding box center [122, 97] width 114 height 21
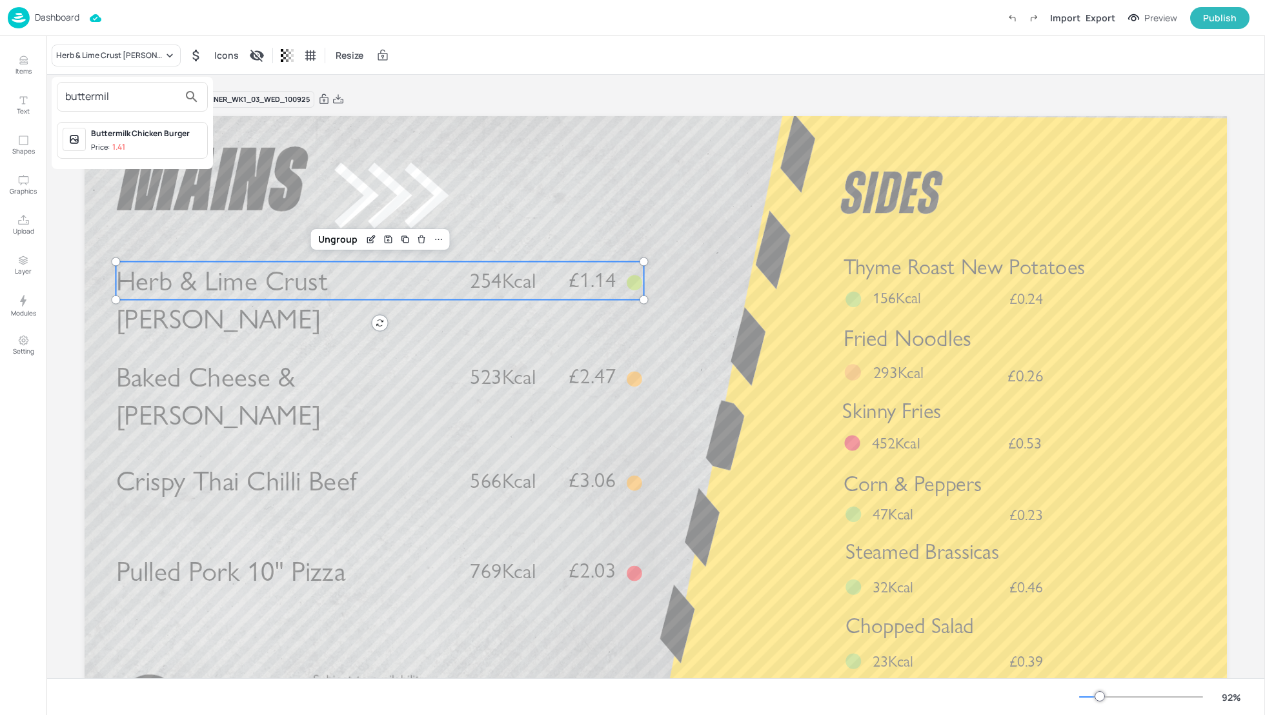
type input "buttermil"
click at [136, 128] on div "Buttermilk Chicken Burger" at bounding box center [146, 134] width 111 height 12
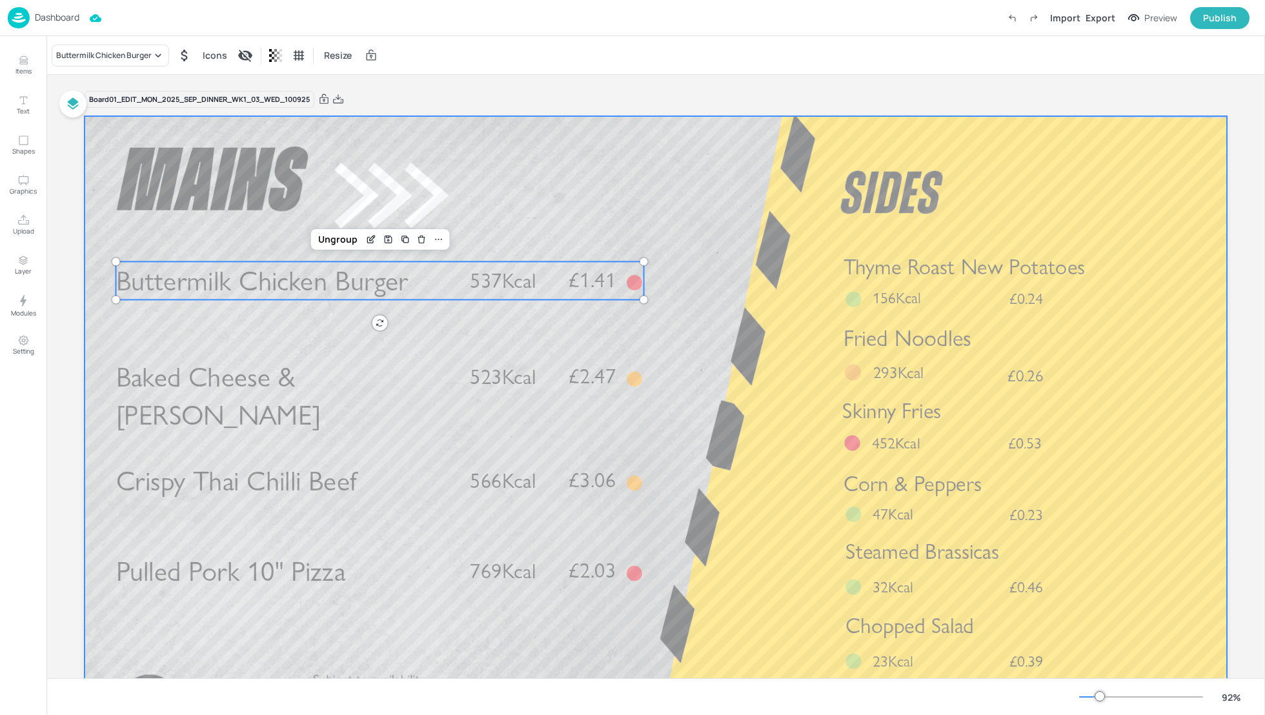
click at [758, 254] on div at bounding box center [656, 437] width 1143 height 643
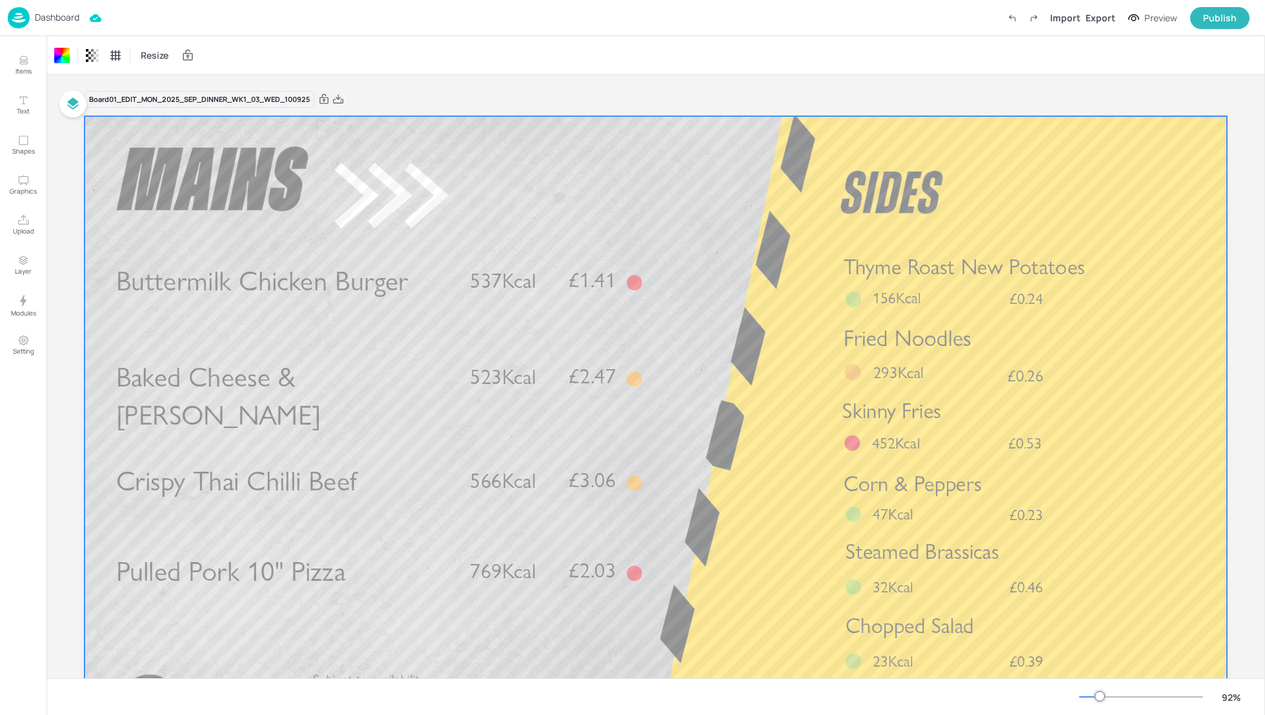
click at [478, 471] on span "566Kcal" at bounding box center [503, 481] width 66 height 25
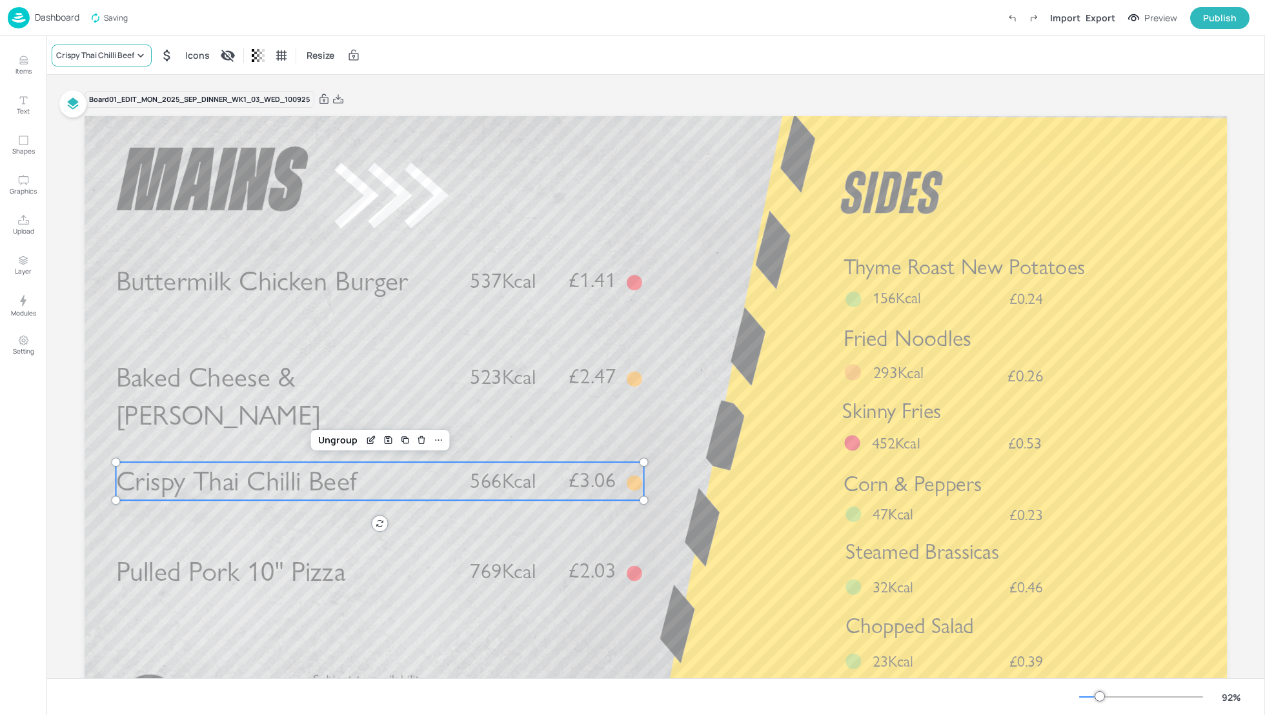
click at [107, 52] on div "Crispy Thai Chilli Beef" at bounding box center [95, 56] width 78 height 12
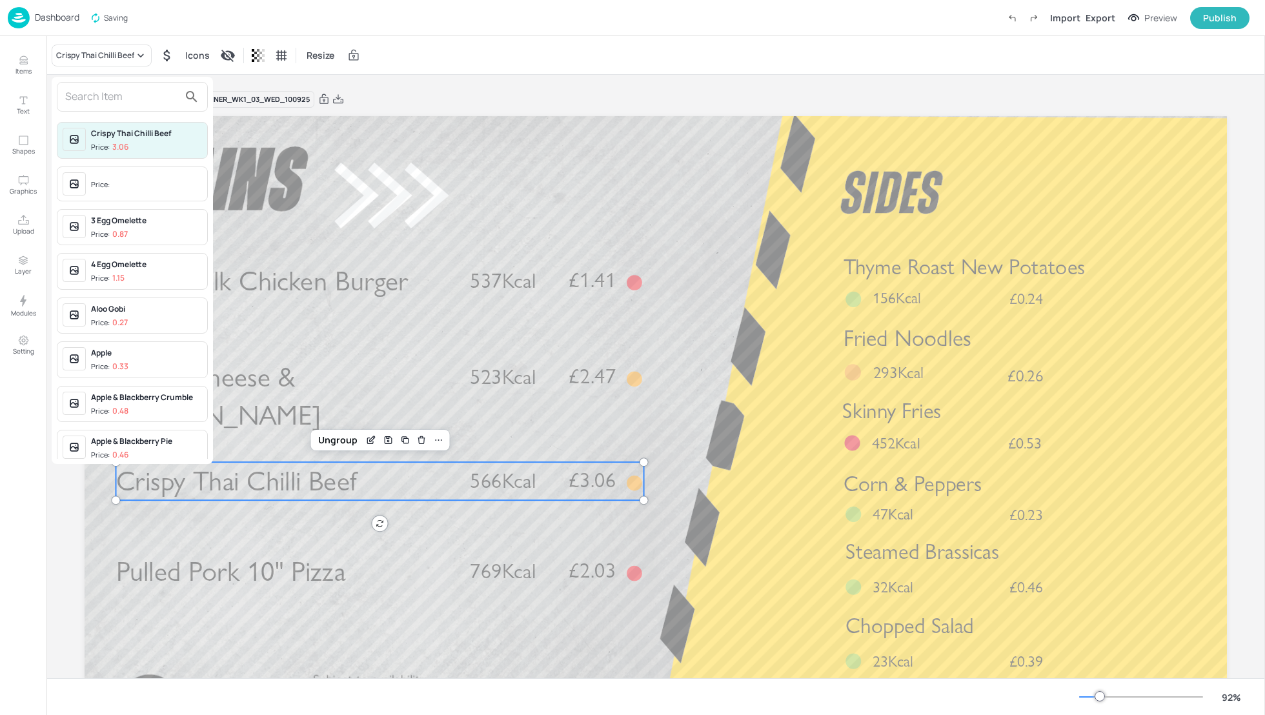
click at [93, 99] on input "text" at bounding box center [122, 97] width 114 height 21
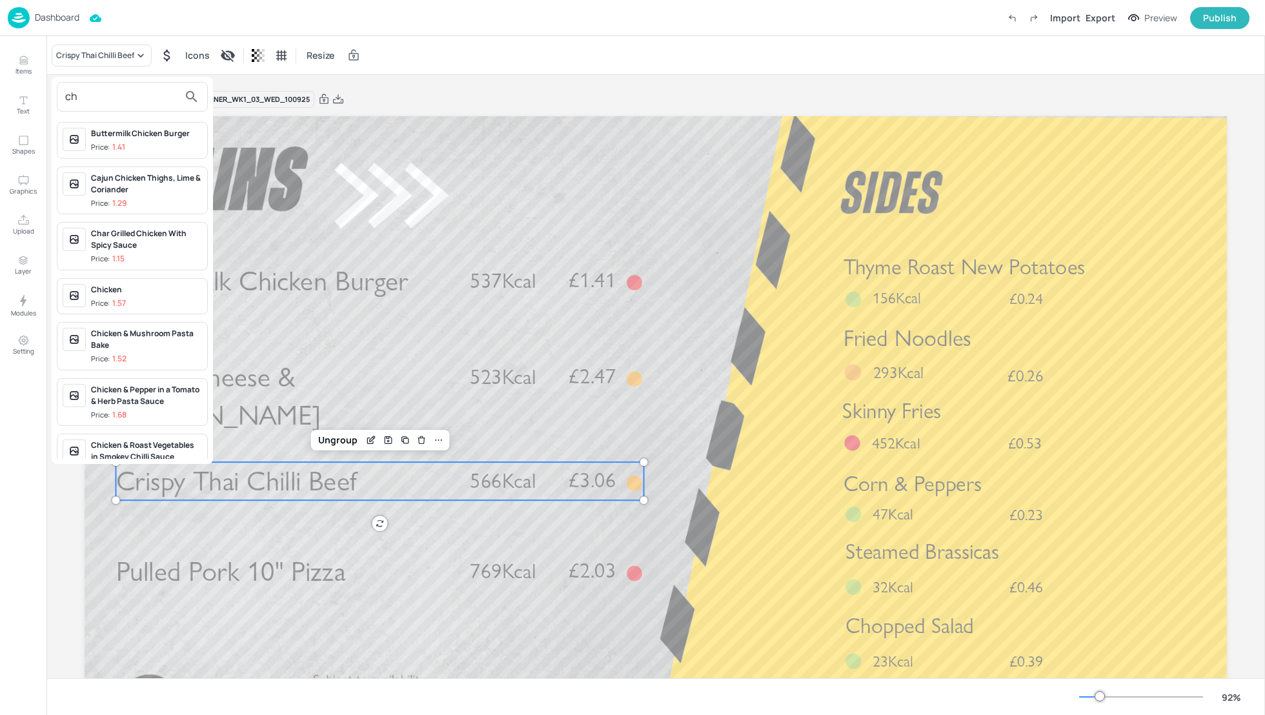
type input "c"
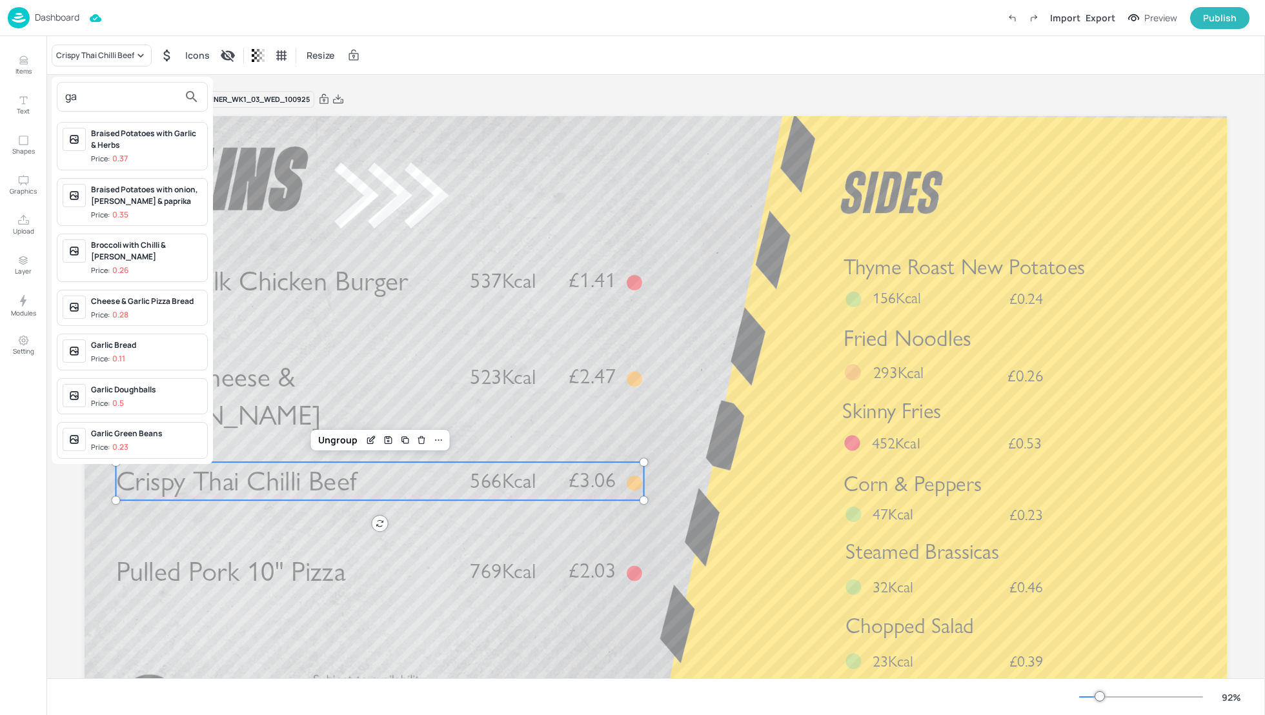
type input "g"
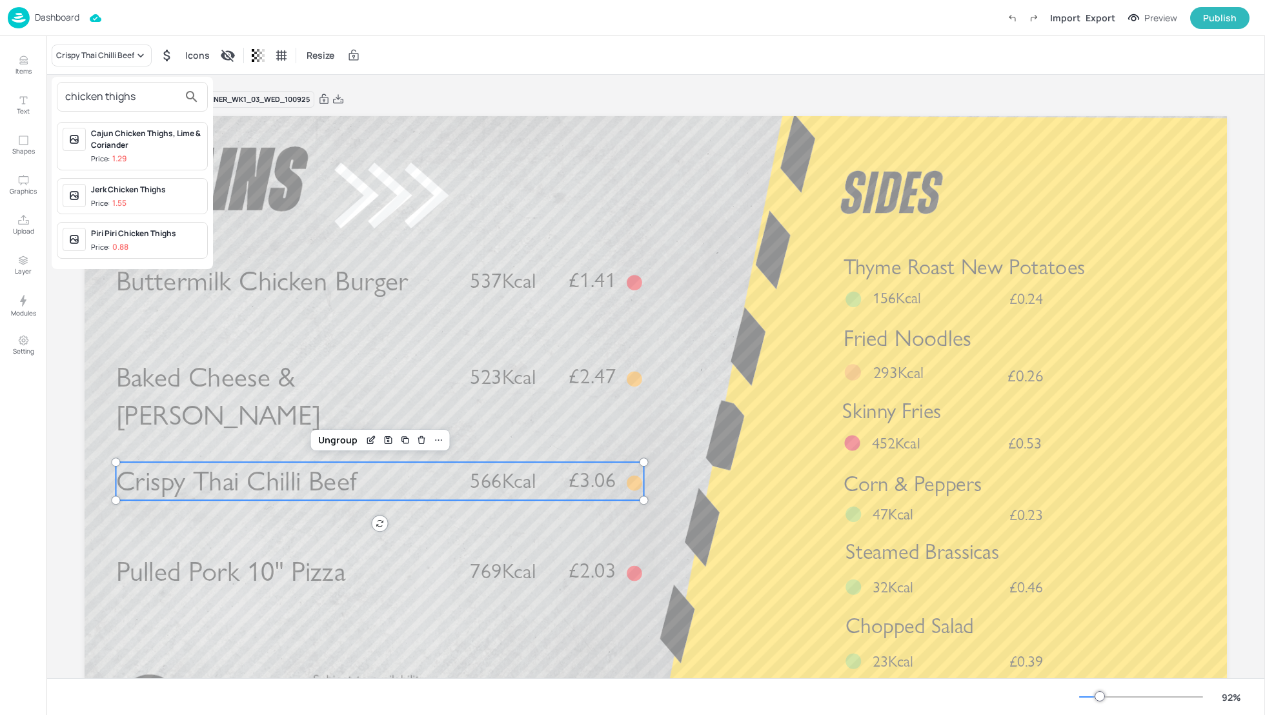
type input "chicken thighs"
click at [662, 509] on div at bounding box center [632, 357] width 1265 height 715
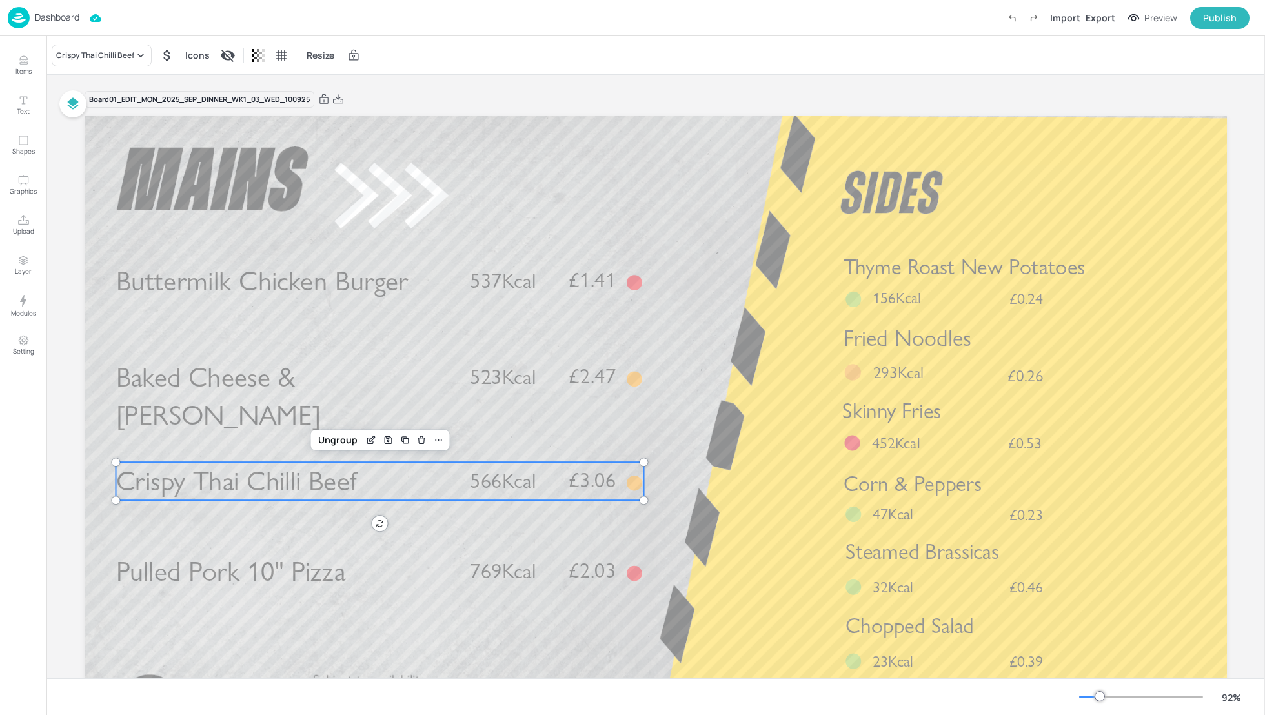
click at [530, 480] on span "566Kcal" at bounding box center [503, 481] width 66 height 25
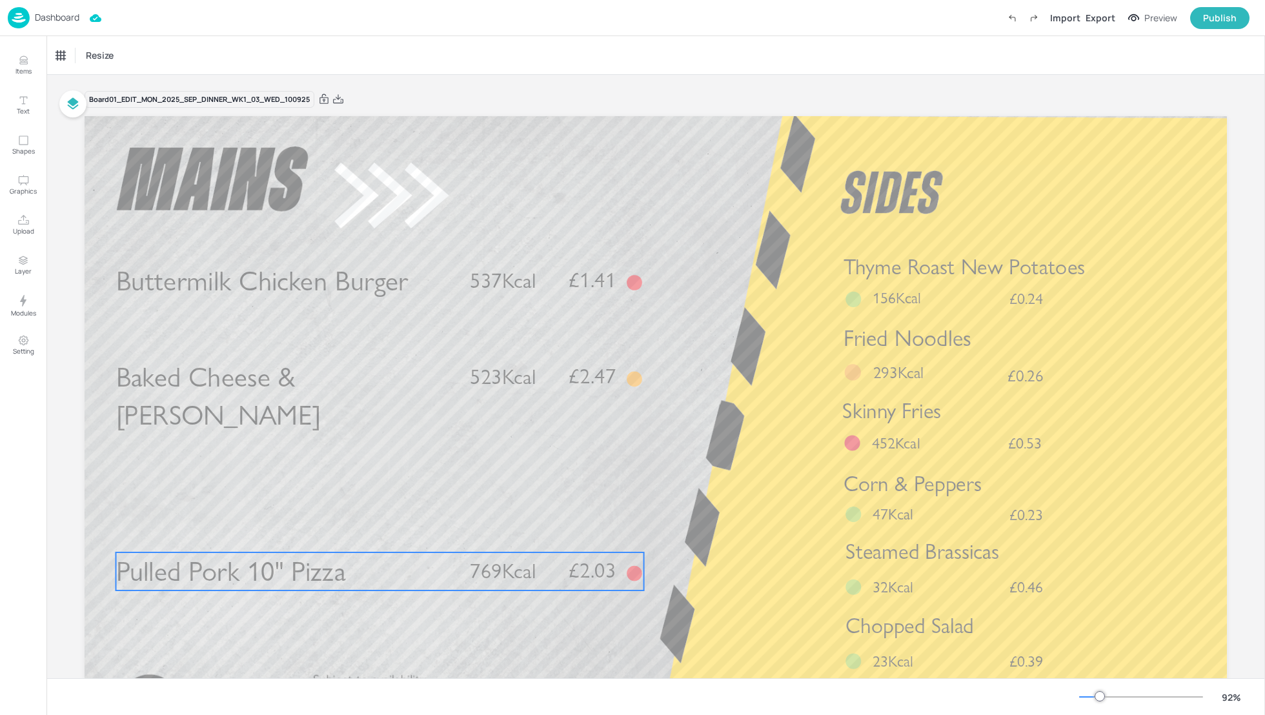
click at [250, 574] on span "Pulled Pork 10" Pizza" at bounding box center [231, 572] width 230 height 34
drag, startPoint x: 250, startPoint y: 574, endPoint x: 248, endPoint y: 513, distance: 61.4
click at [250, 116] on div "Buttermilk Chicken Burger £1.41 537Kcal Pulled Pork 10" Pizza £2.03 769Kcal Bak…" at bounding box center [656, 116] width 1143 height 0
click at [375, 532] on icon at bounding box center [380, 531] width 10 height 10
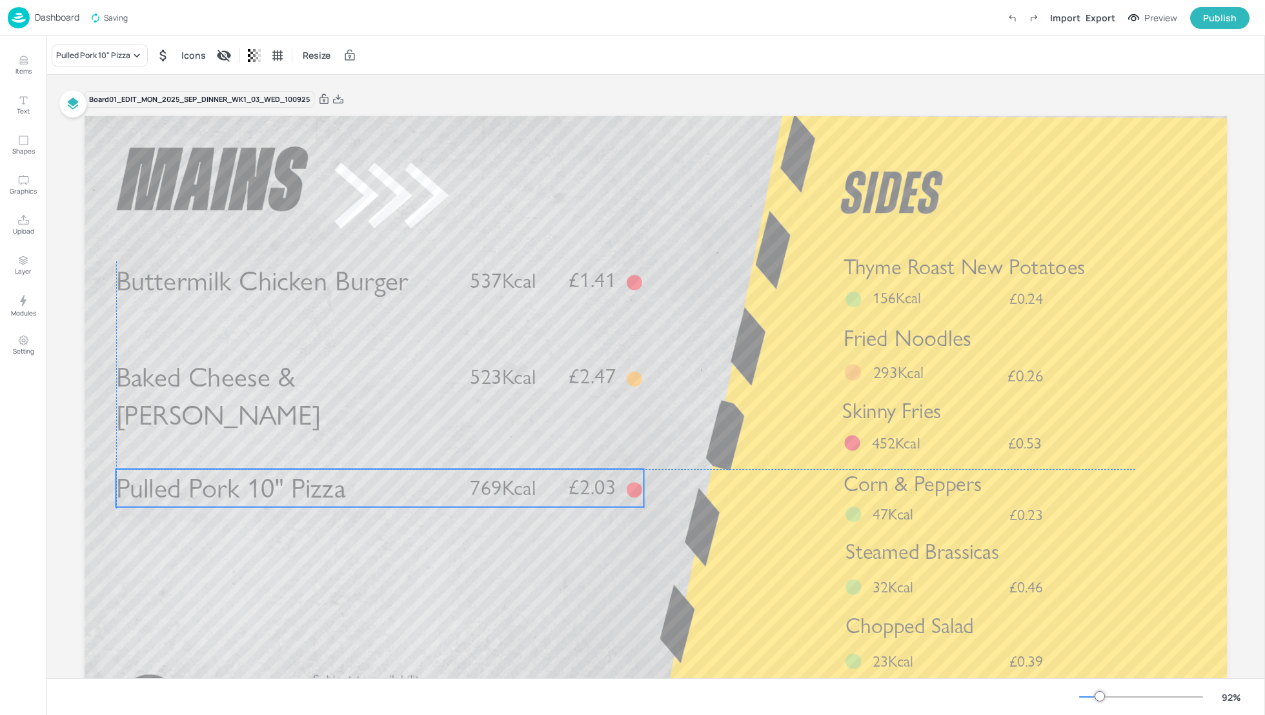
drag, startPoint x: 363, startPoint y: 569, endPoint x: 365, endPoint y: 487, distance: 82.0
click at [365, 487] on p "Pulled Pork 10" Pizza" at bounding box center [285, 488] width 338 height 38
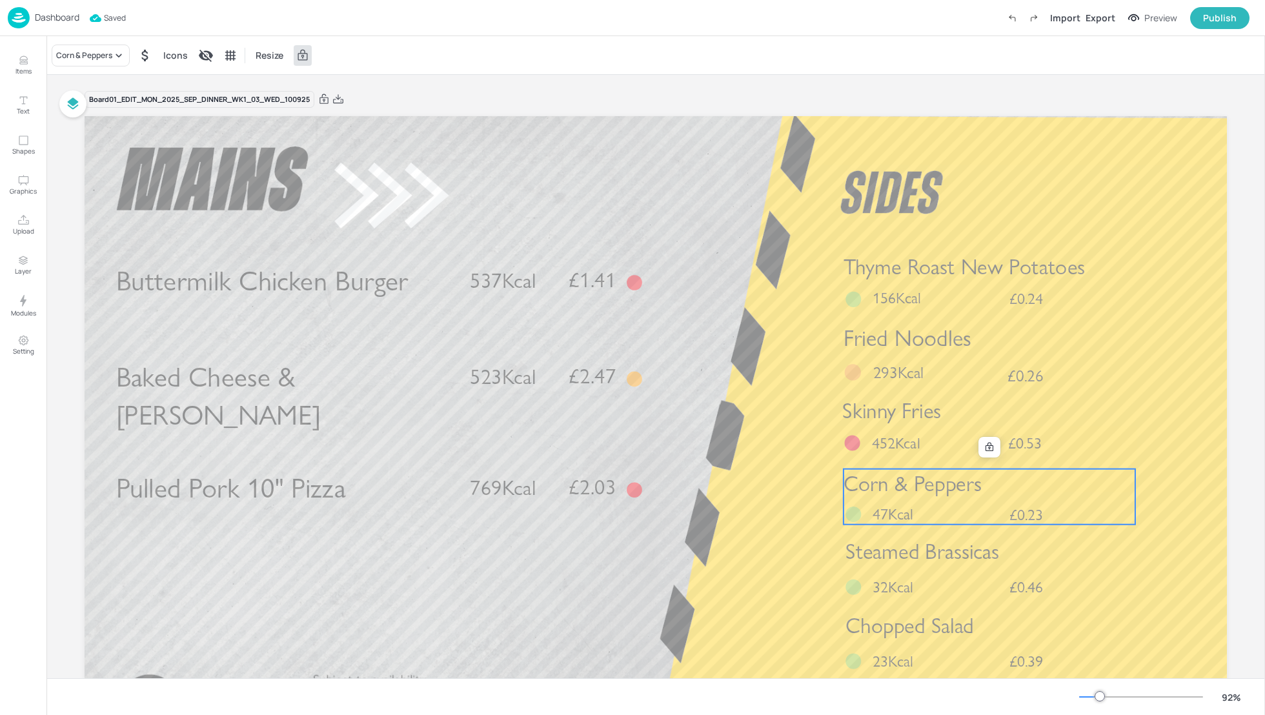
click at [849, 535] on div at bounding box center [853, 524] width 19 height 35
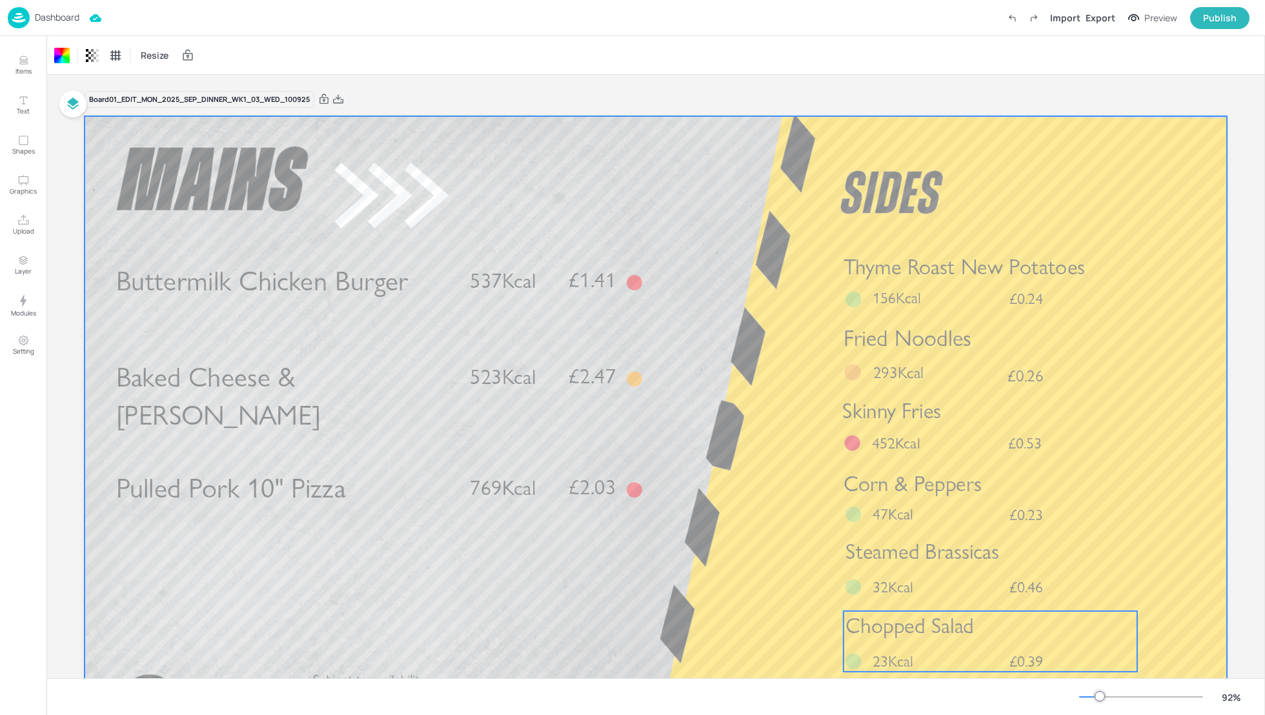
click at [945, 664] on div "Chopped Salad £0.39 23Kcal" at bounding box center [991, 641] width 294 height 61
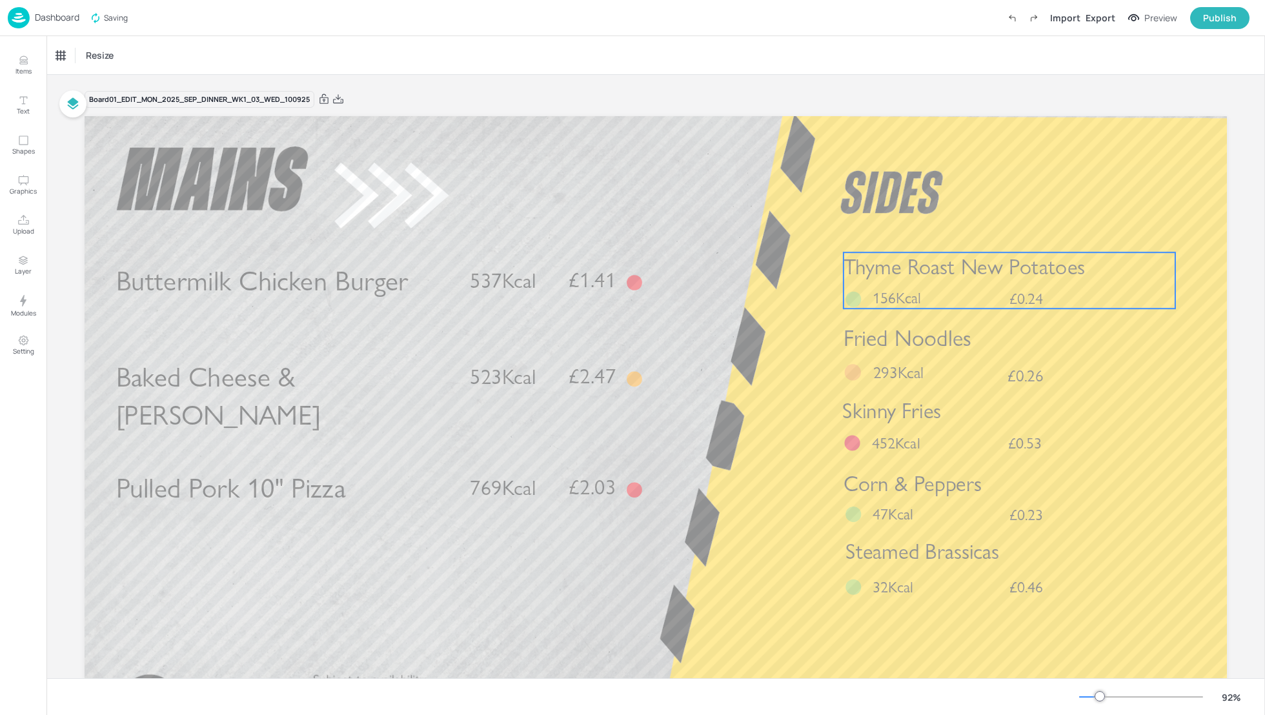
click at [923, 278] on span "Thyme Roast New Potatoes" at bounding box center [964, 267] width 241 height 26
click at [102, 48] on div "Thyme Roast New Potatoes" at bounding box center [112, 56] width 121 height 22
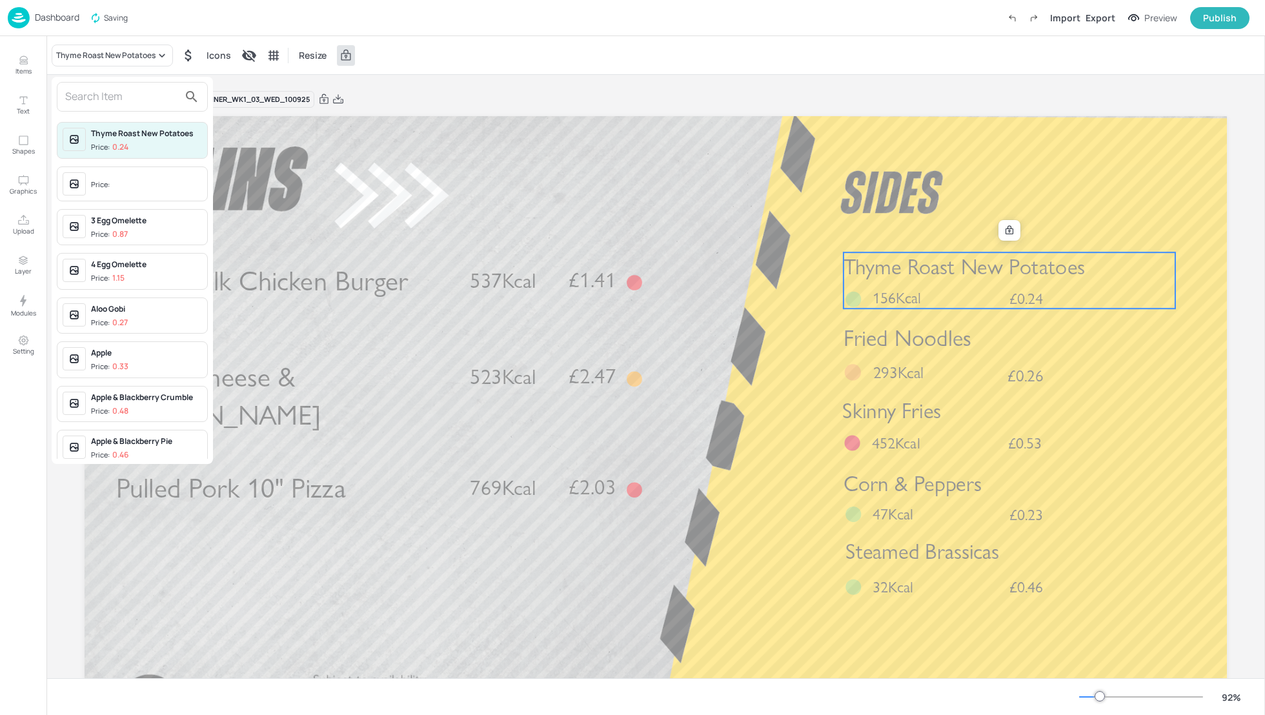
click at [99, 102] on input "text" at bounding box center [122, 97] width 114 height 21
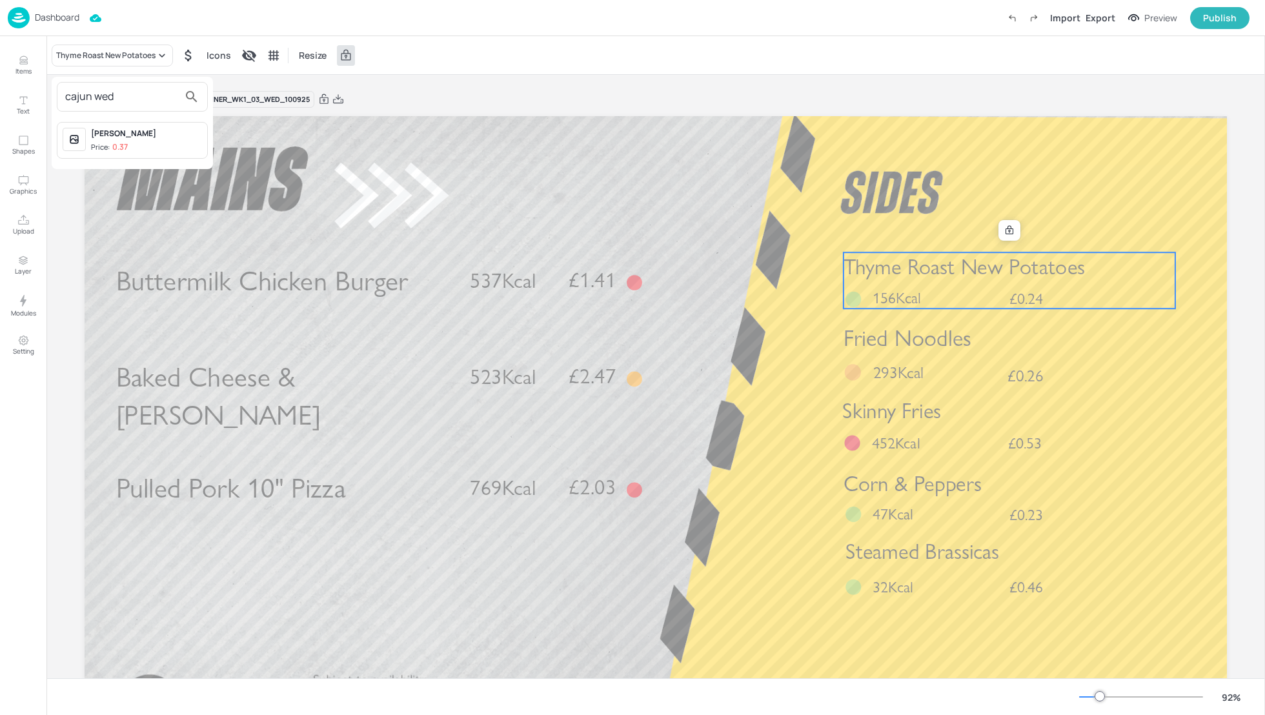
type input "cajun wed"
click at [124, 136] on div "Cajun Wedges" at bounding box center [146, 134] width 111 height 12
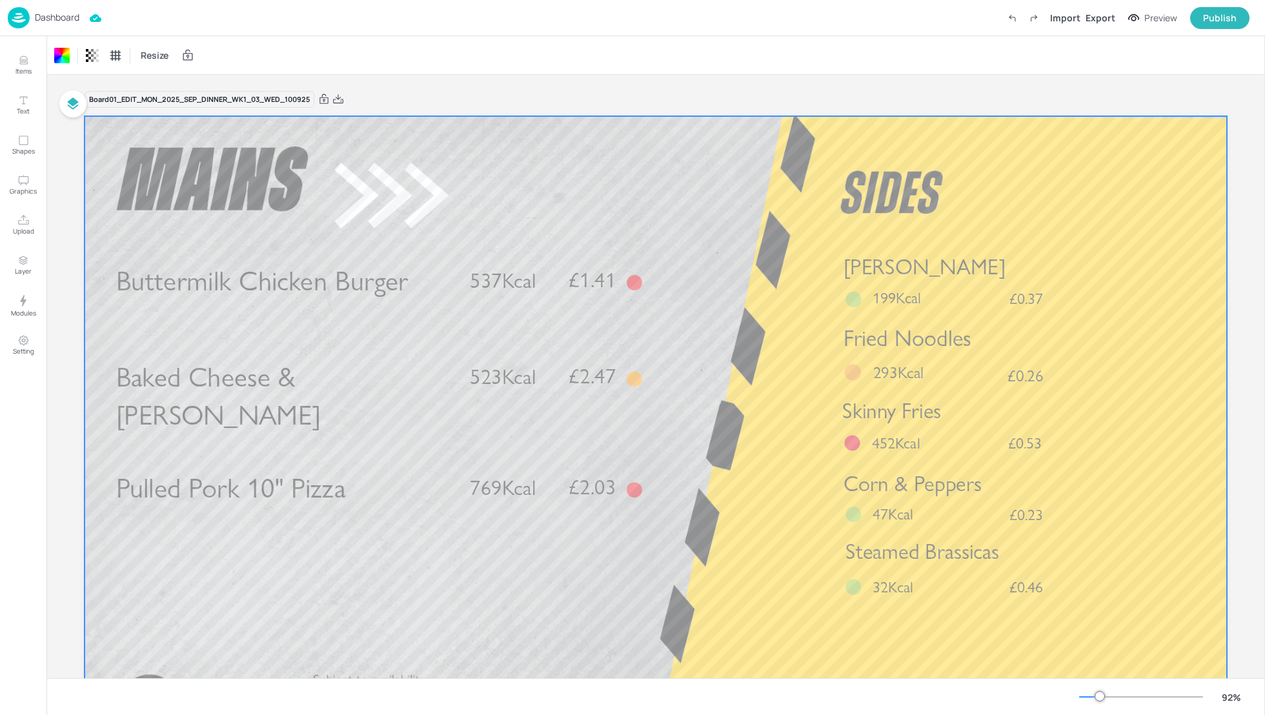
click at [1186, 279] on div at bounding box center [656, 437] width 1143 height 643
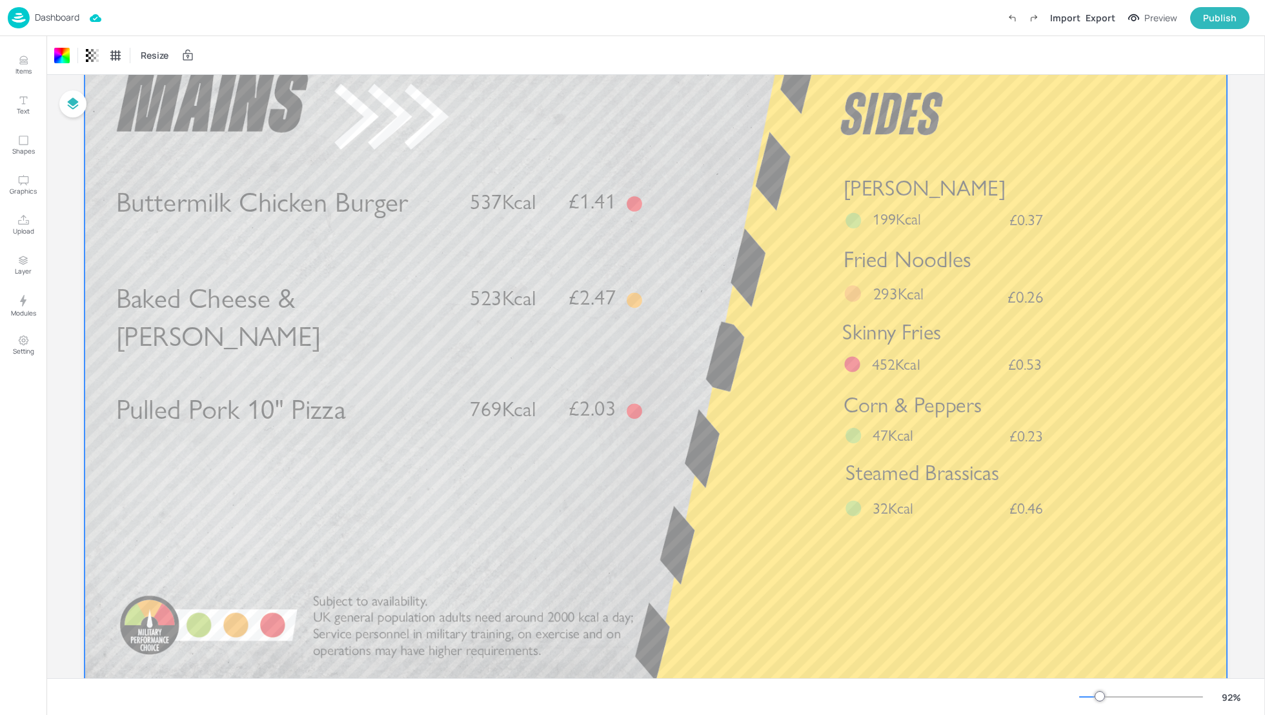
scroll to position [77, 0]
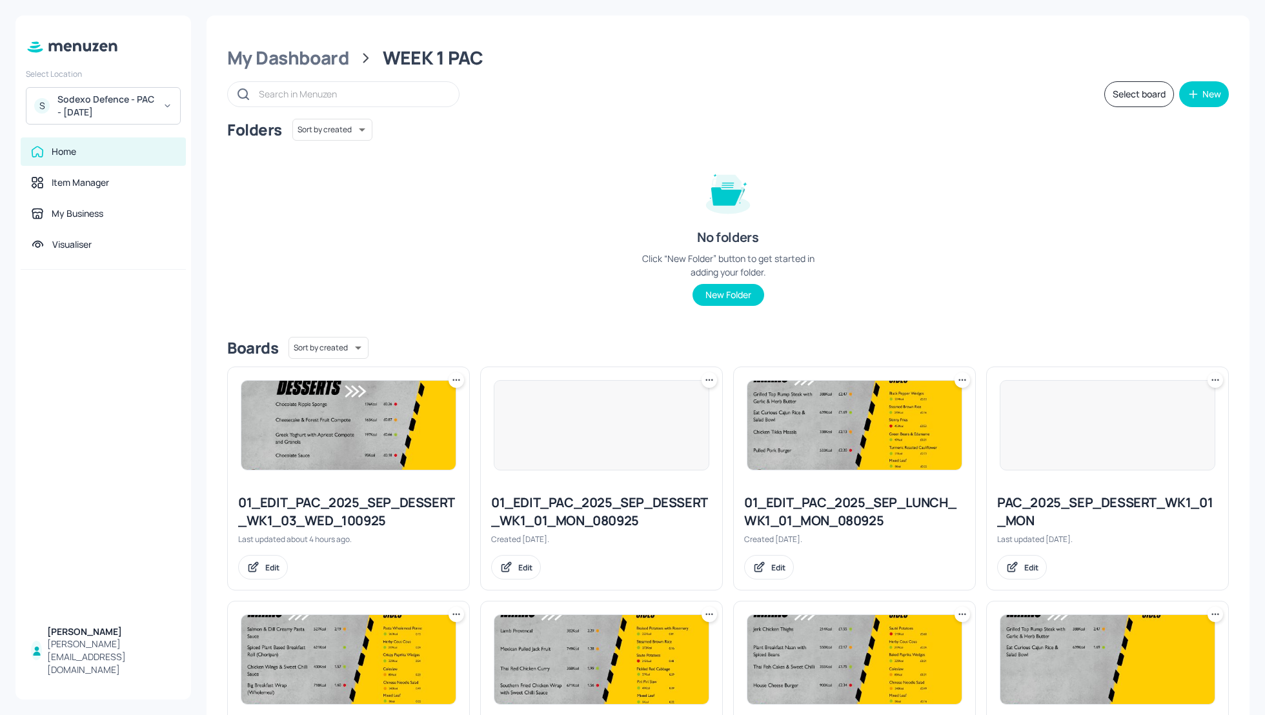
click at [1154, 224] on div "Folders Sort by created id ​ No folders Click “New Folder” button to get starte…" at bounding box center [728, 223] width 1002 height 208
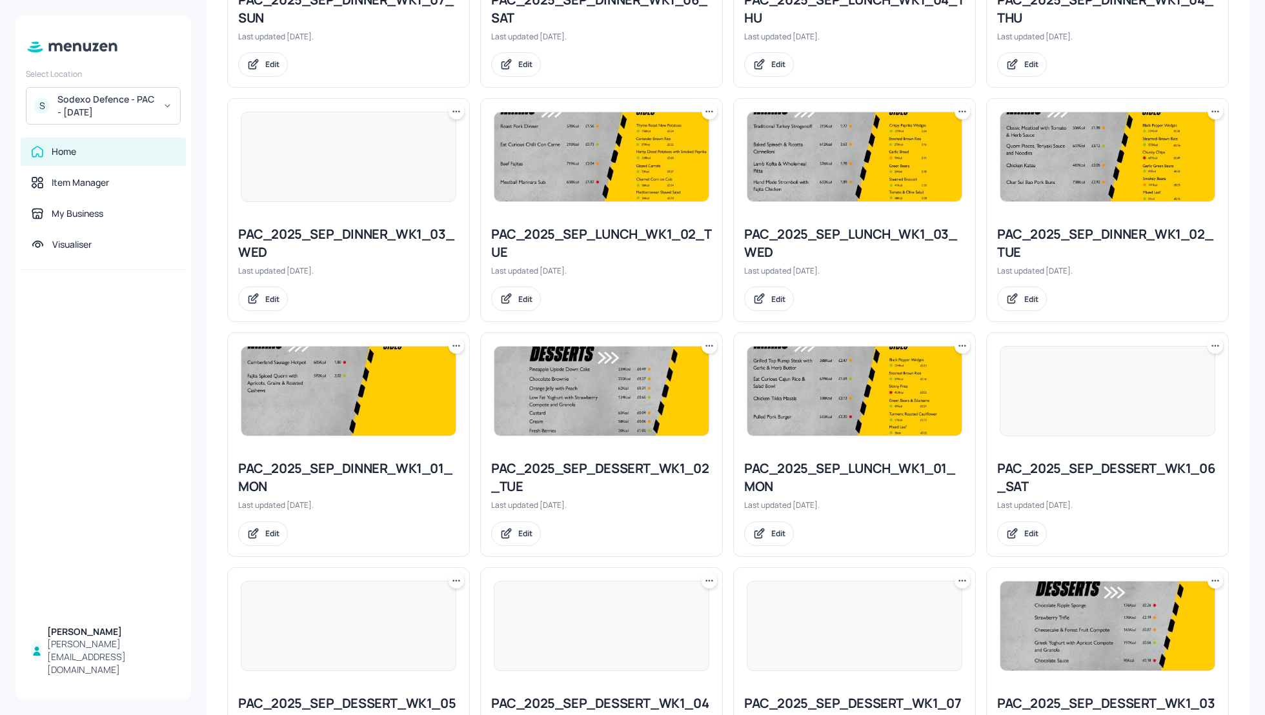
scroll to position [998, 0]
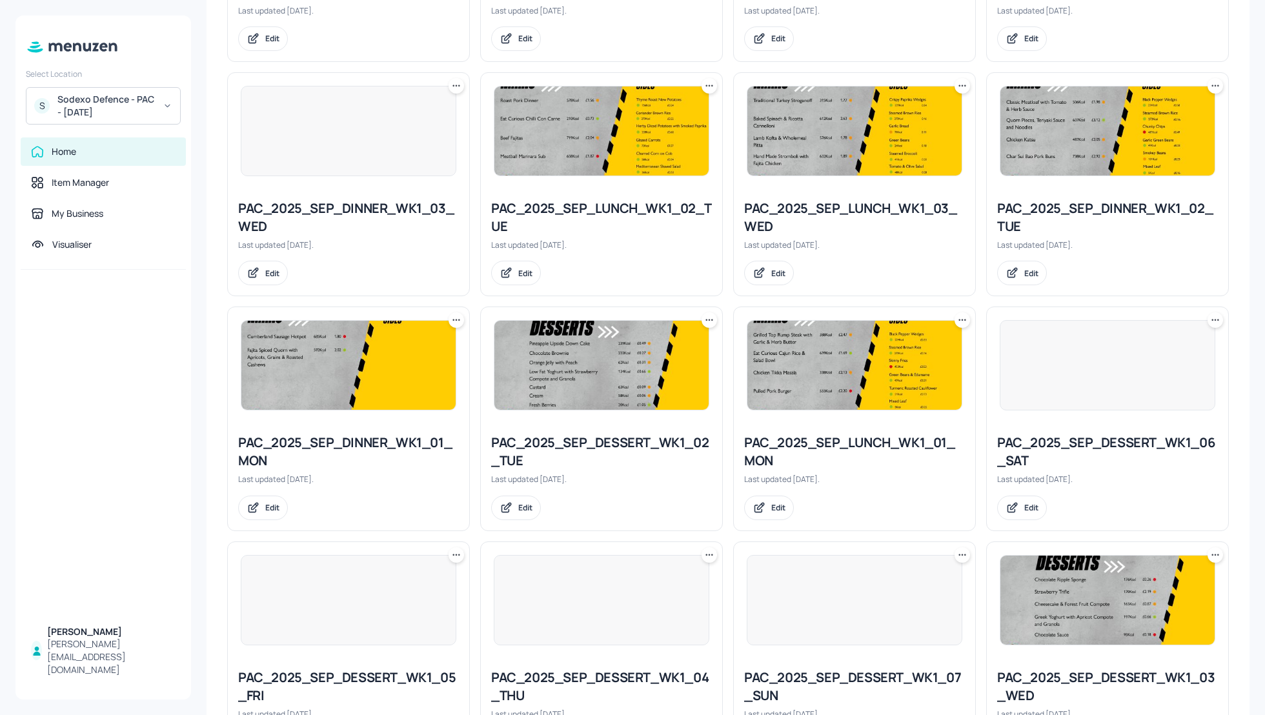
click at [459, 81] on icon at bounding box center [456, 85] width 13 height 13
click at [407, 128] on p "Duplicate" at bounding box center [391, 131] width 35 height 12
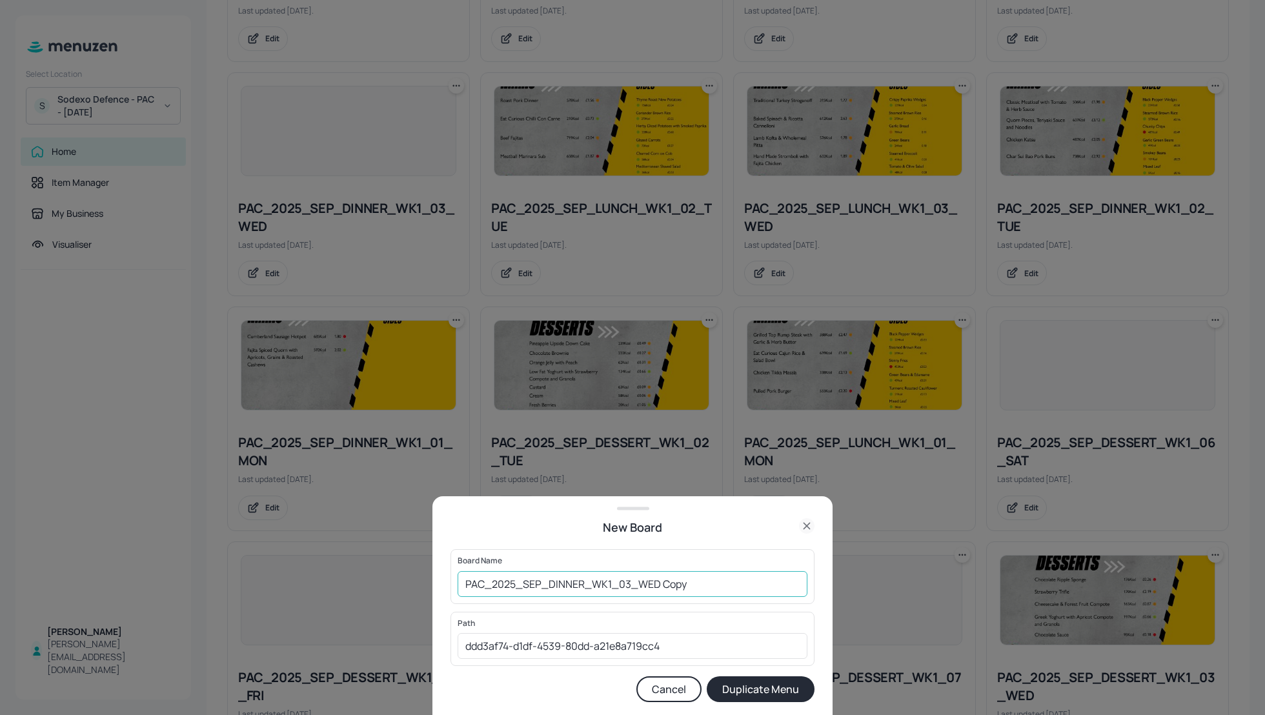
click at [464, 584] on input "PAC_2025_SEP_DINNER_WK1_03_WED Copy" at bounding box center [633, 584] width 350 height 26
click at [753, 590] on input "01_EDIT_PAC_2025_SEP_DINNER_WK1_03_WED Copy" at bounding box center [633, 584] width 350 height 26
type input "01_EDIT_PAC_2025_SEP_DINNER_WK1_03_WED_100925"
click at [757, 691] on button "Duplicate Menu" at bounding box center [761, 690] width 108 height 26
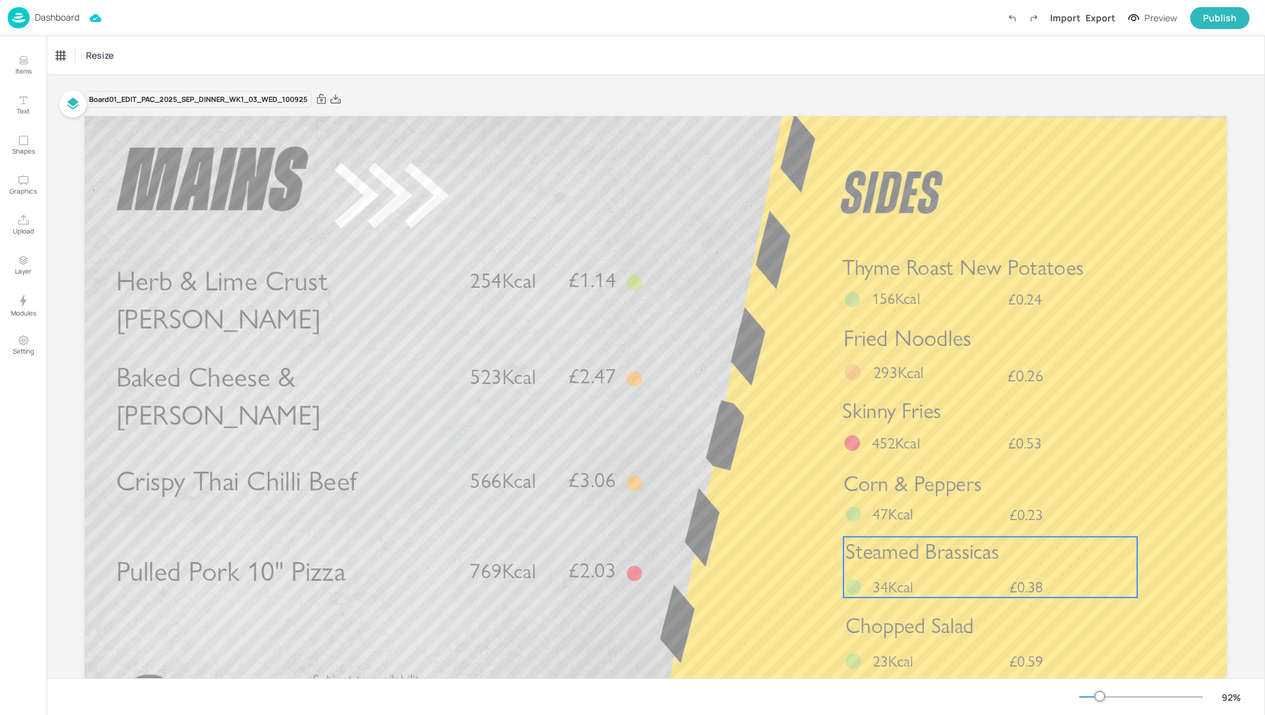
click at [1003, 568] on div "Steamed Brassicas £0.38 34Kcal" at bounding box center [991, 567] width 294 height 61
click at [80, 59] on div "Steamed Brassicas" at bounding box center [91, 56] width 70 height 12
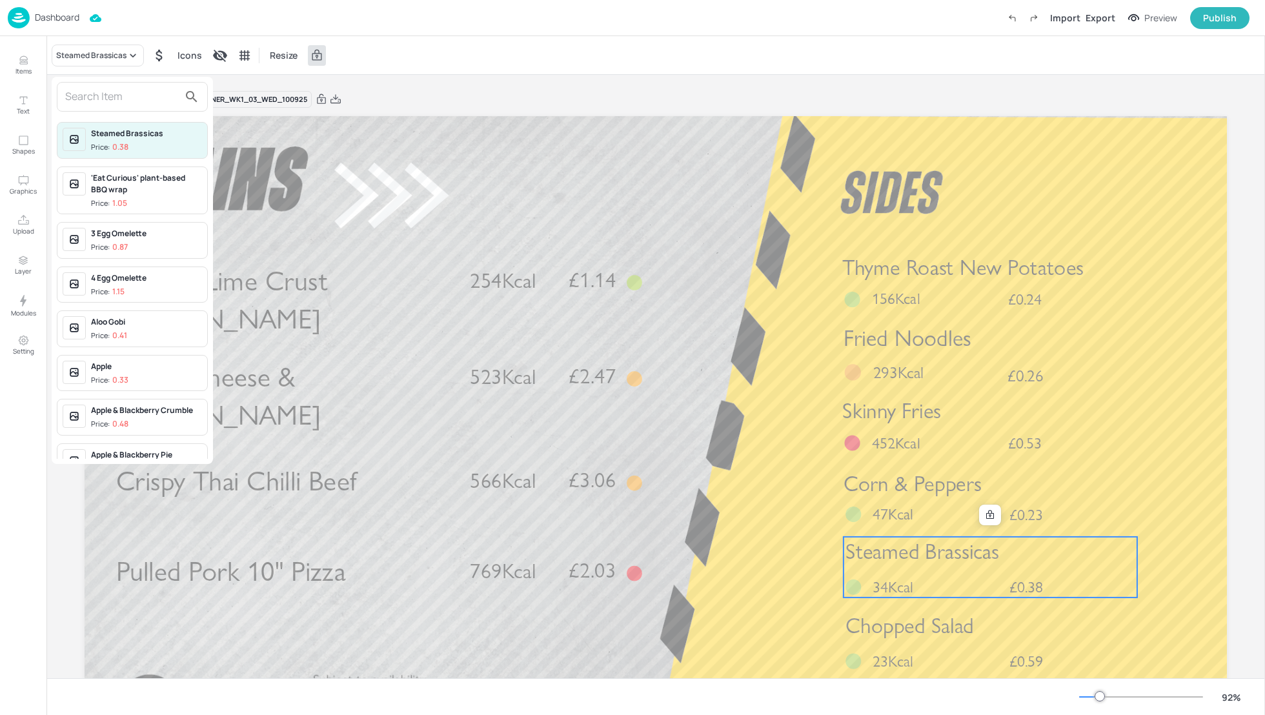
click at [74, 100] on input "text" at bounding box center [122, 97] width 114 height 21
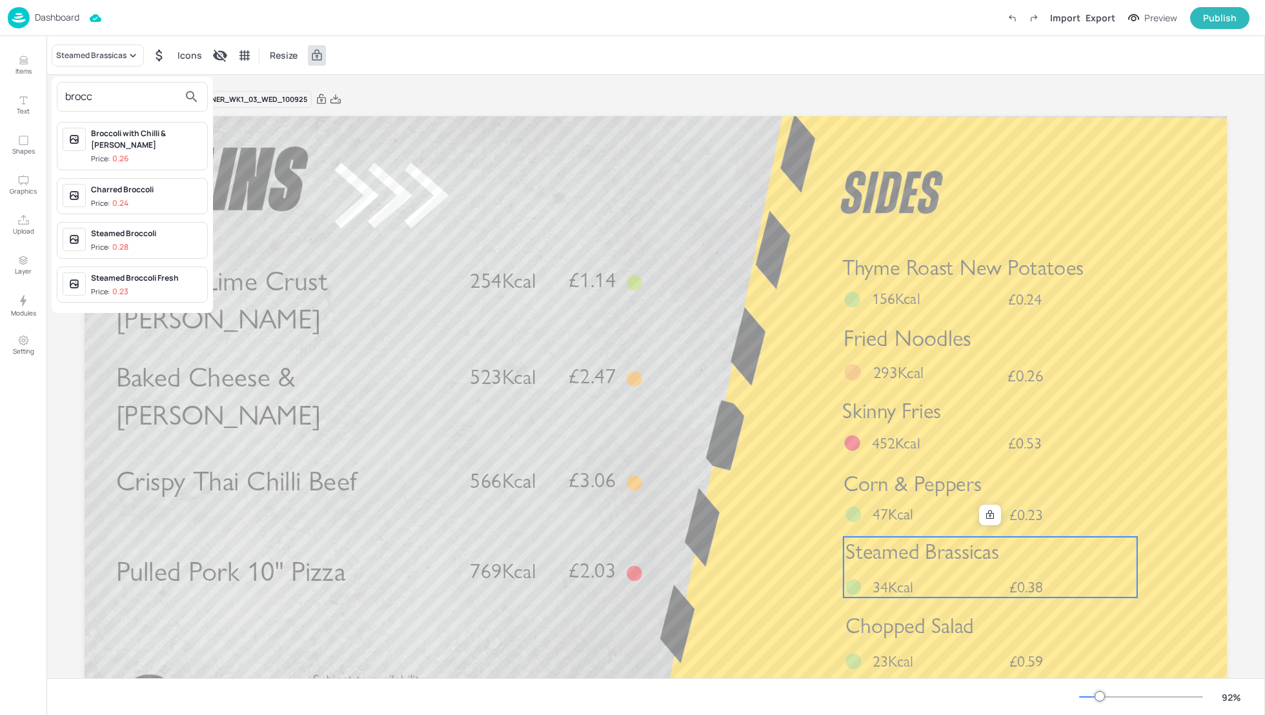
type input "brocc"
click at [119, 228] on div "Steamed Broccoli" at bounding box center [146, 234] width 111 height 12
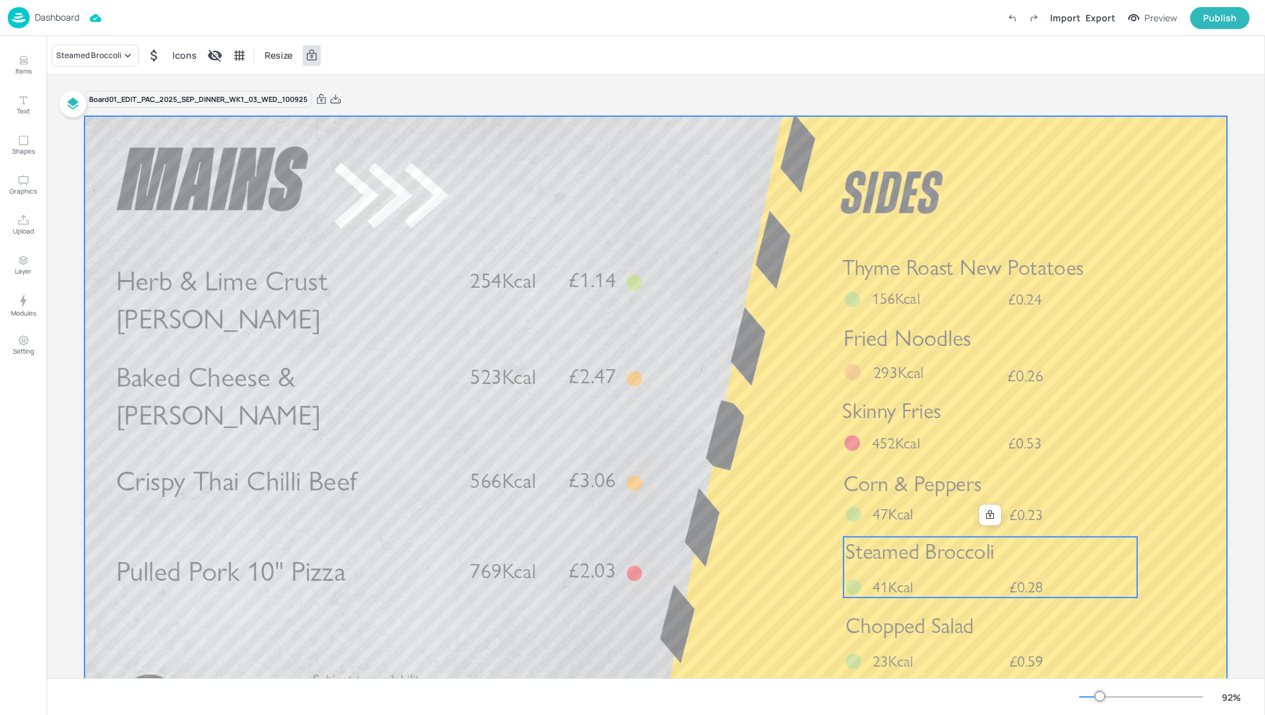
click at [1185, 523] on div at bounding box center [656, 437] width 1143 height 643
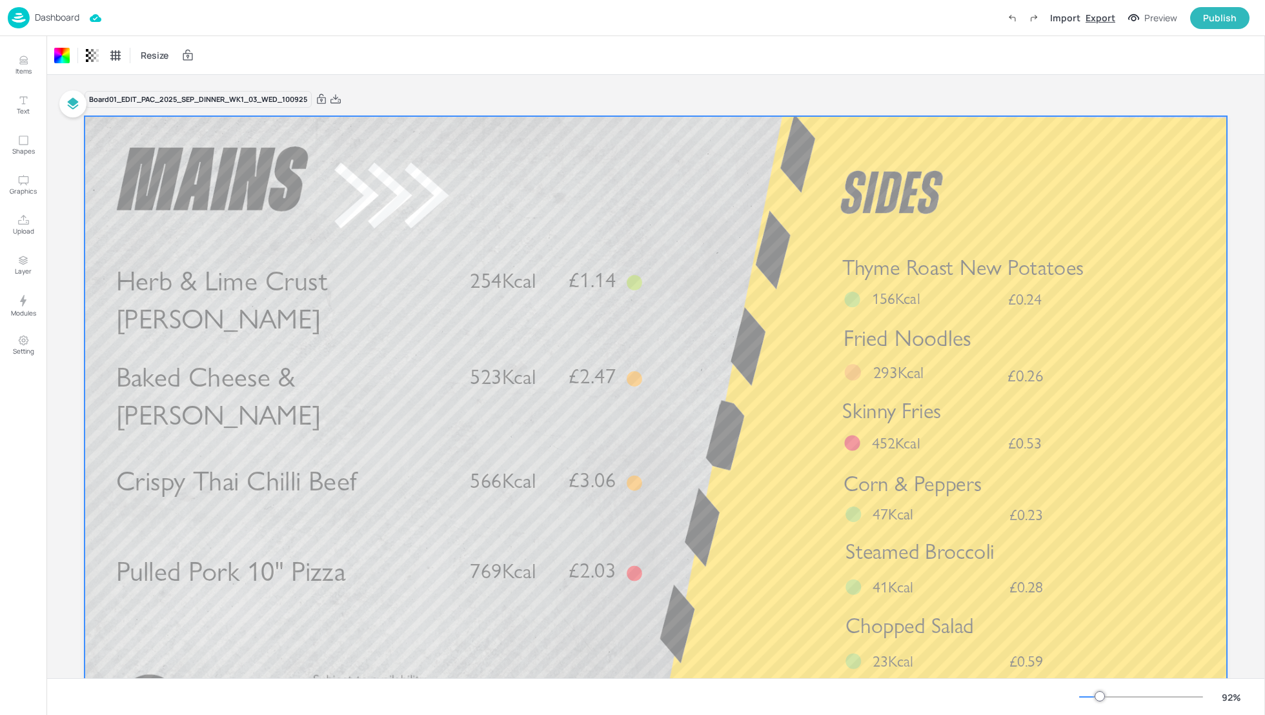
click at [1103, 22] on div "Export" at bounding box center [1101, 18] width 30 height 14
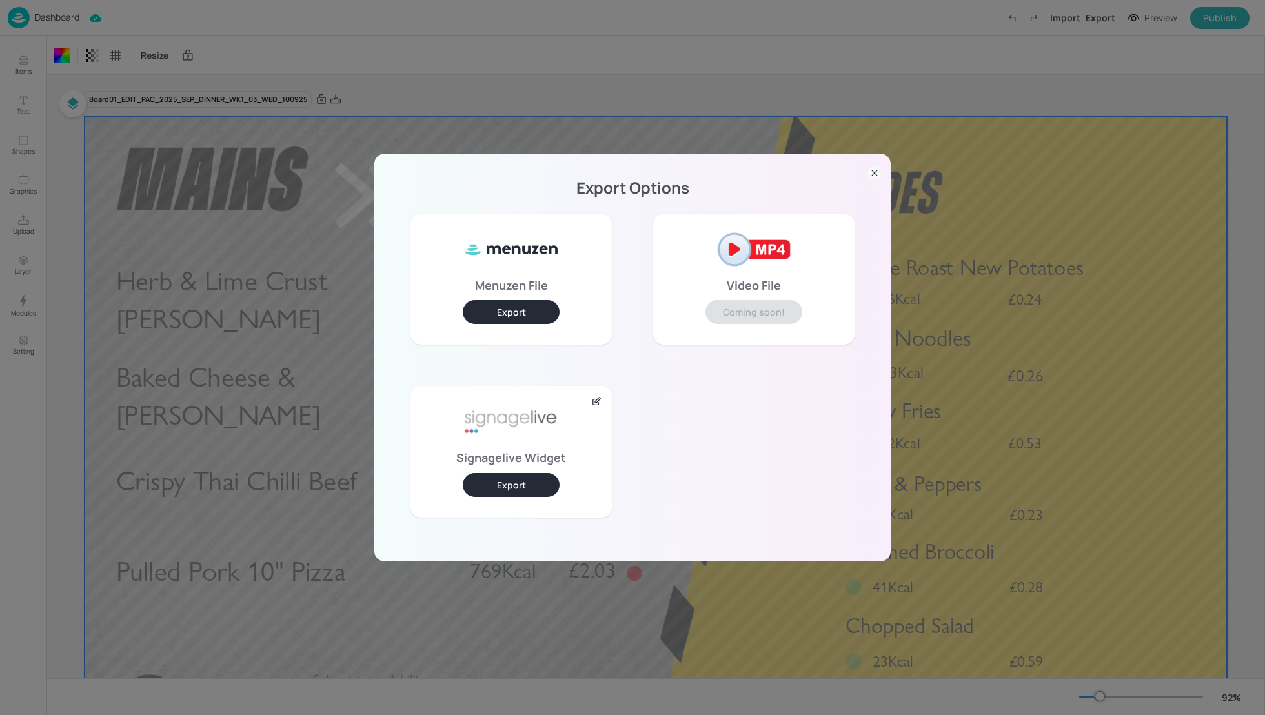
click at [496, 489] on button "Export" at bounding box center [511, 485] width 97 height 24
